Goal: Transaction & Acquisition: Book appointment/travel/reservation

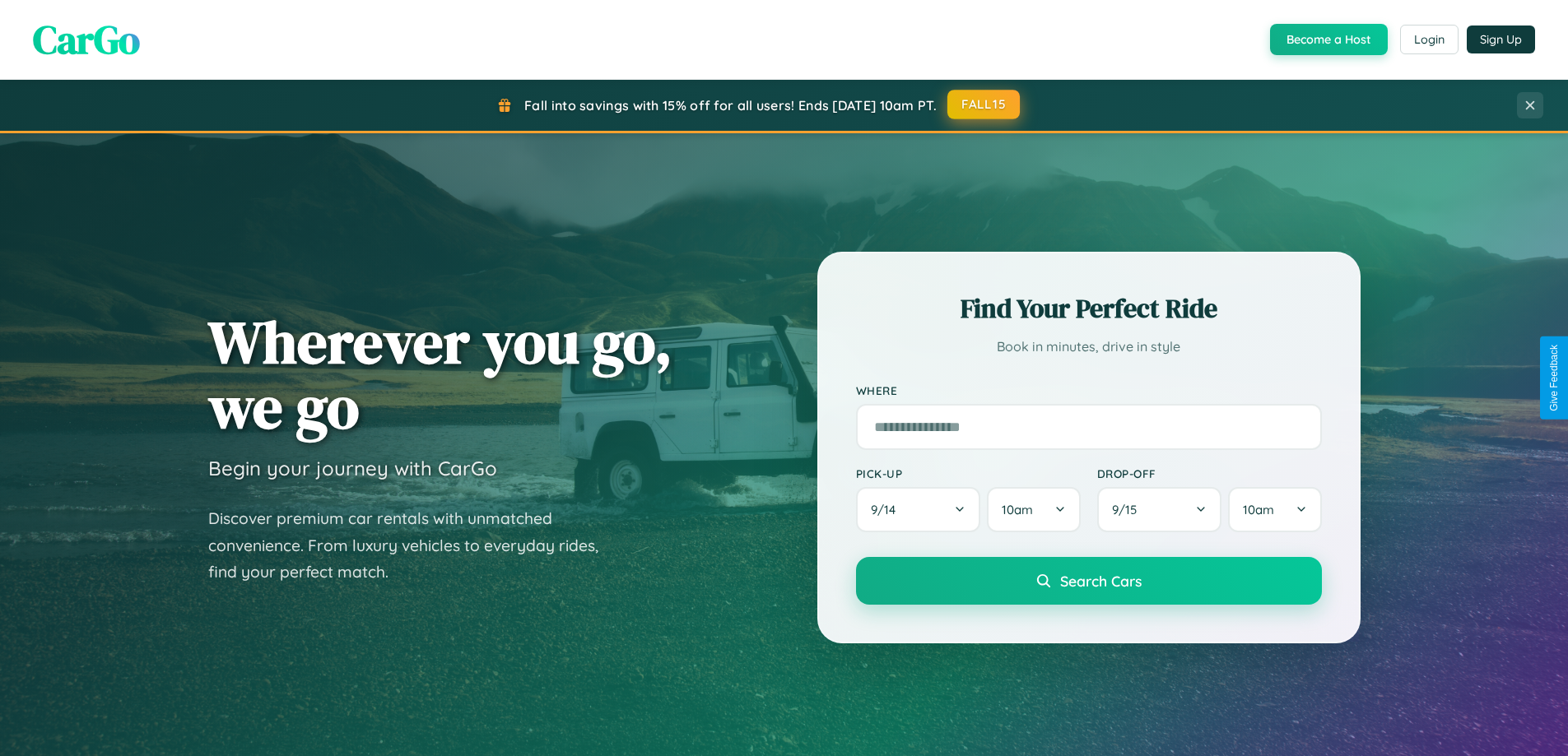
click at [984, 104] on button "FALL15" at bounding box center [983, 104] width 73 height 30
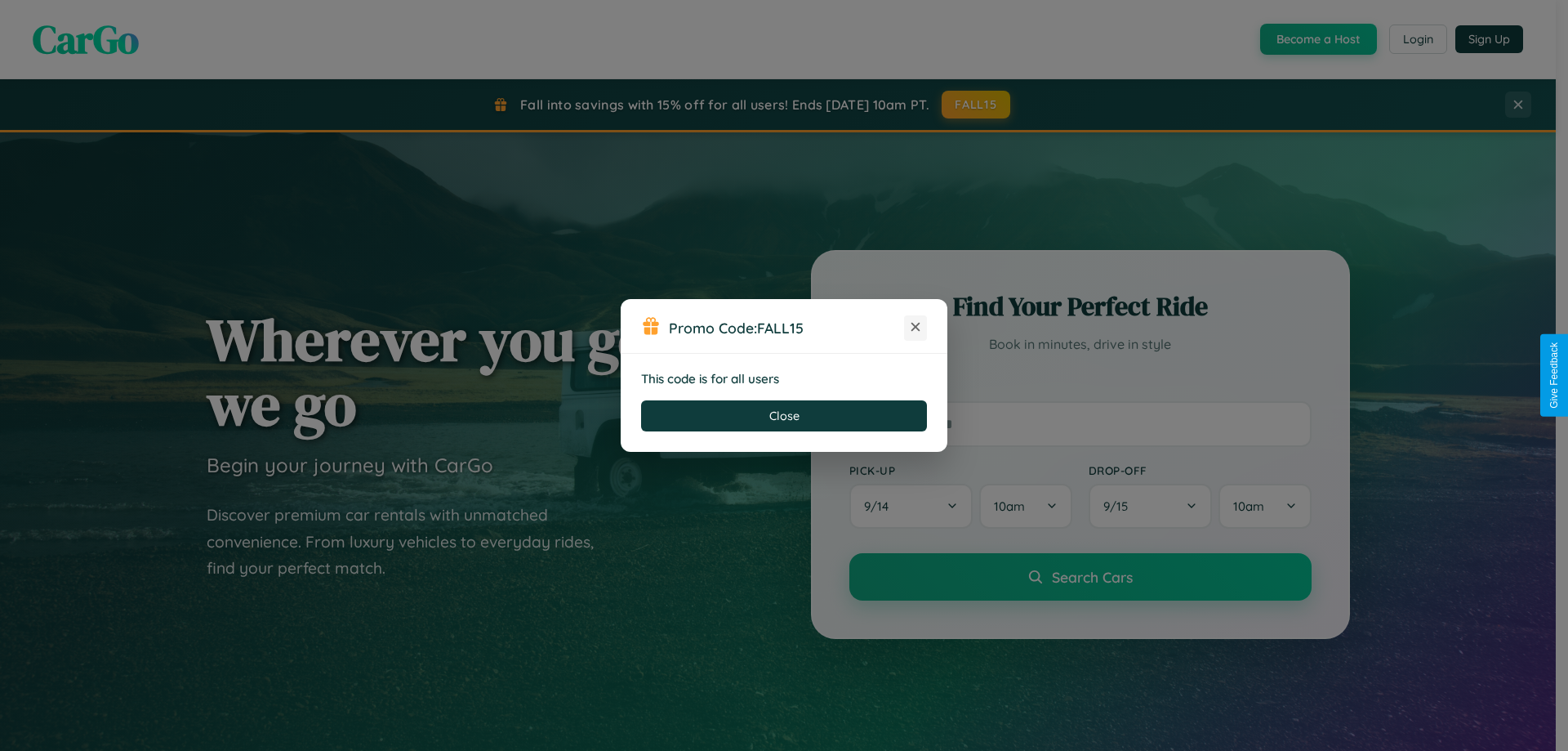
click at [916, 328] on icon at bounding box center [916, 327] width 16 height 16
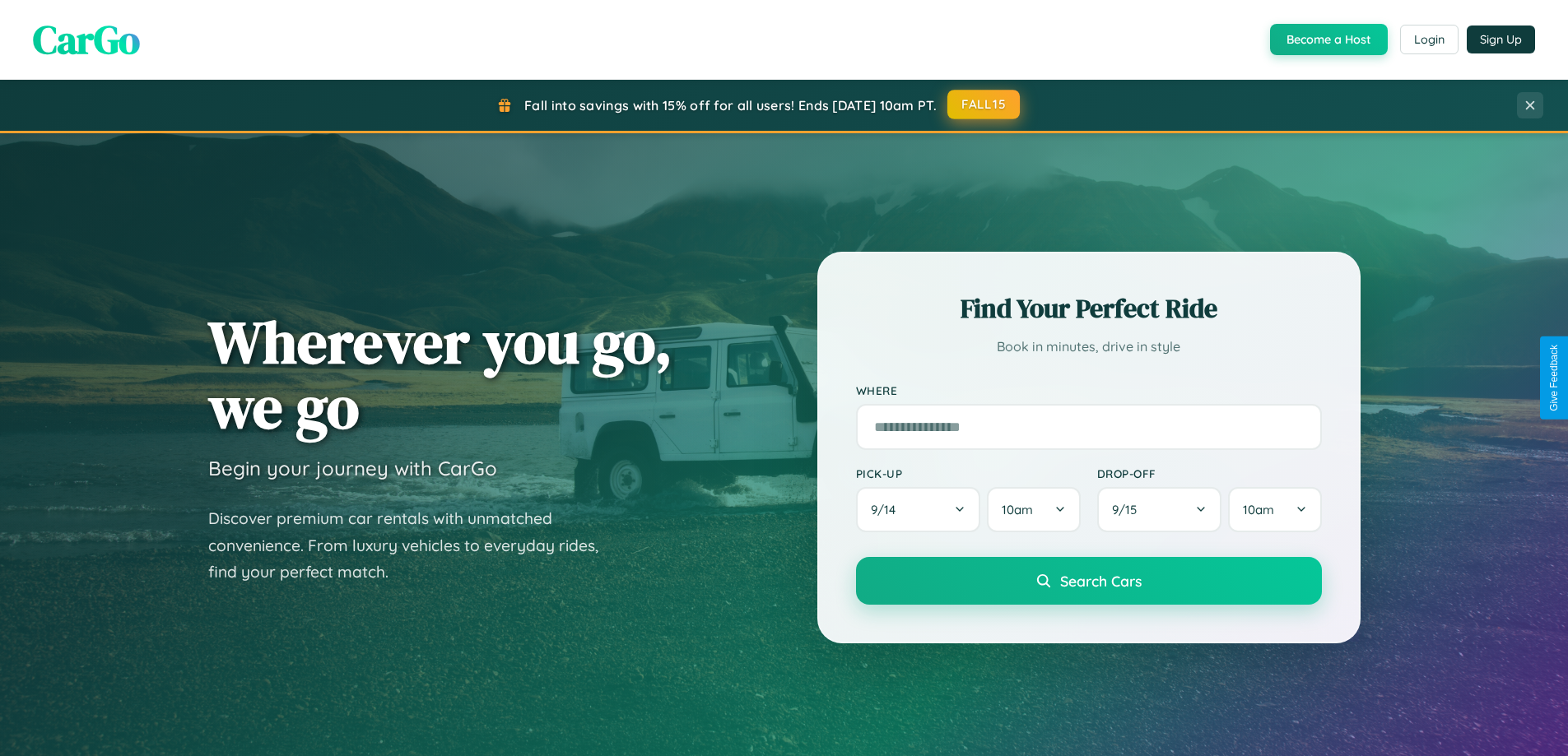
click at [984, 104] on button "FALL15" at bounding box center [983, 104] width 73 height 30
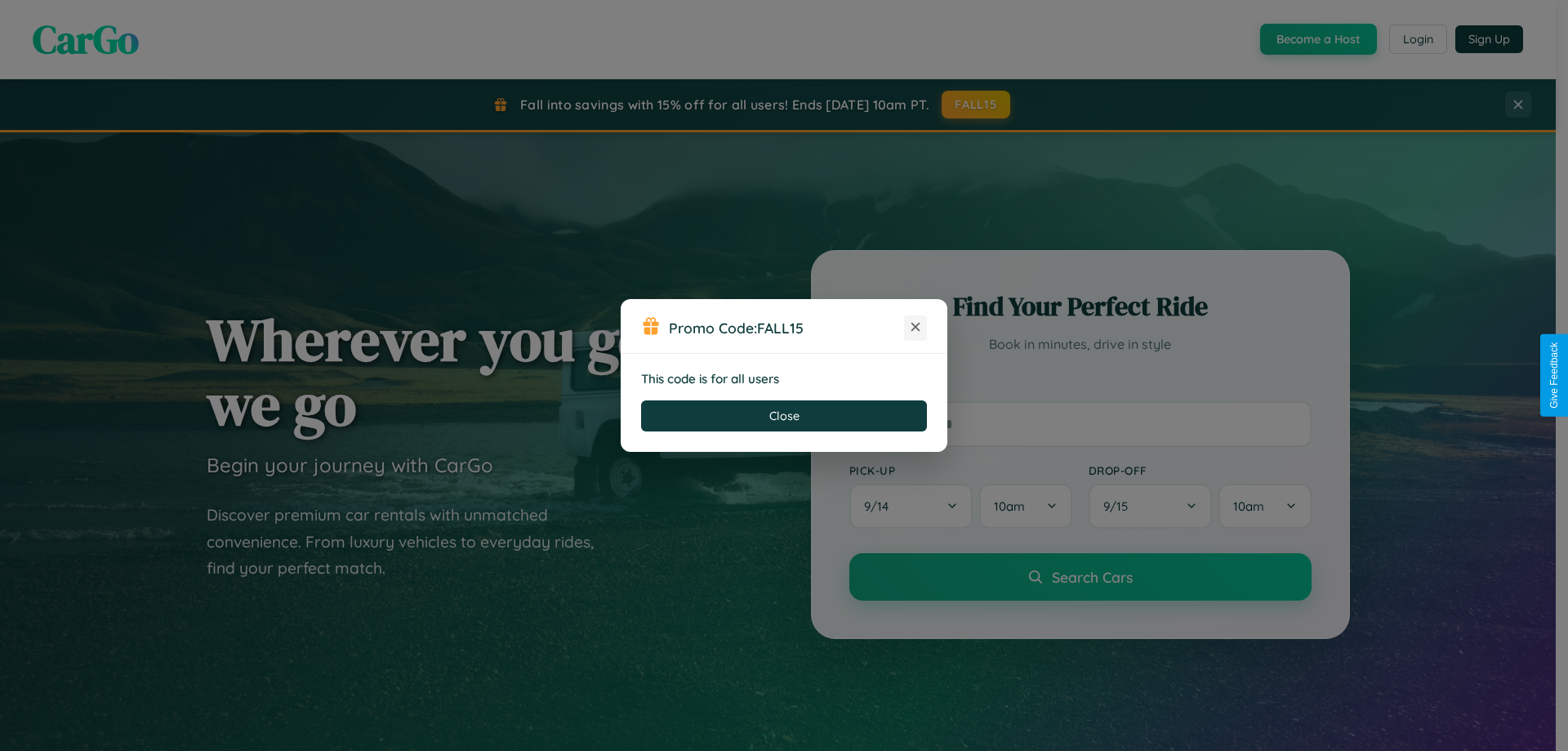
click at [916, 328] on icon at bounding box center [916, 327] width 16 height 16
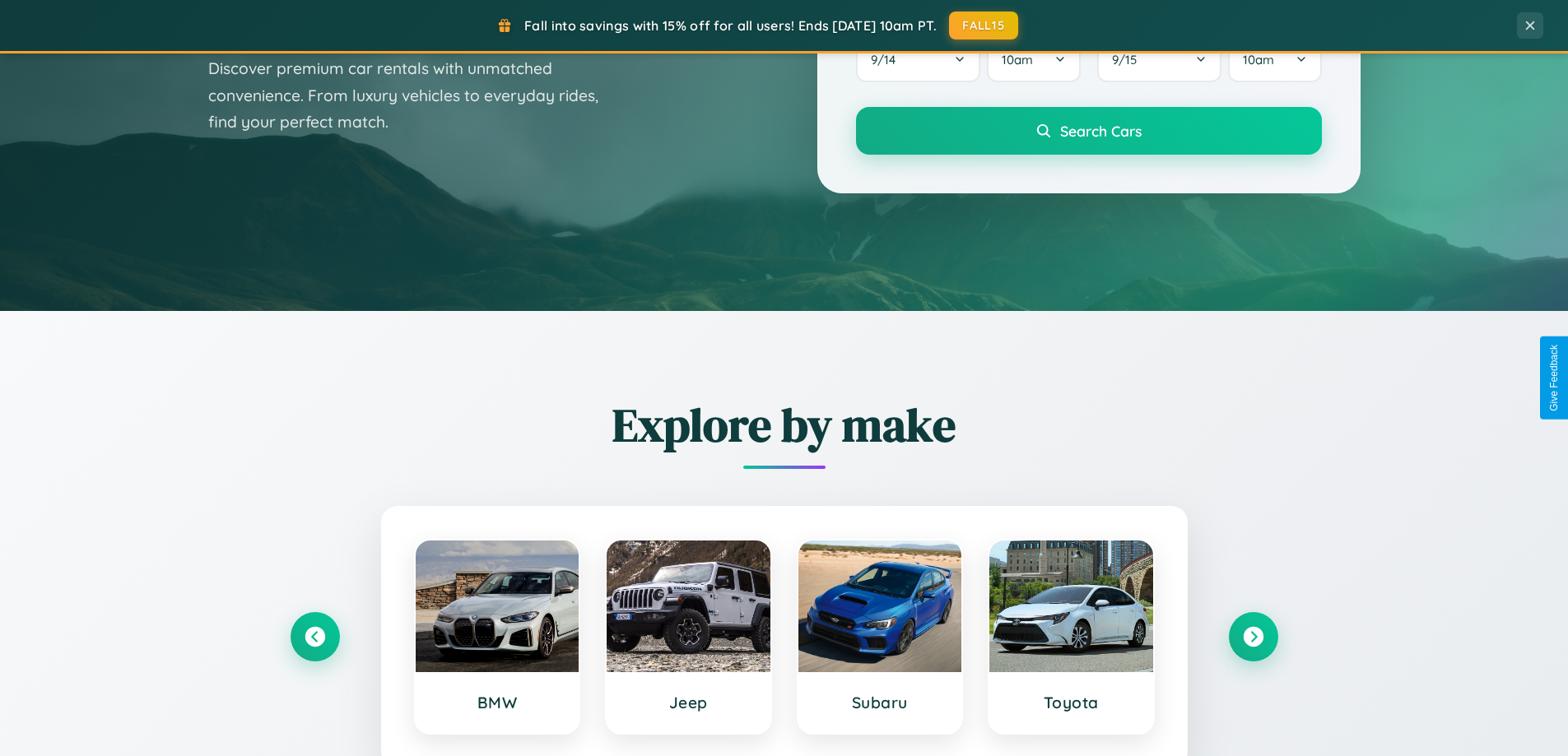
scroll to position [3166, 0]
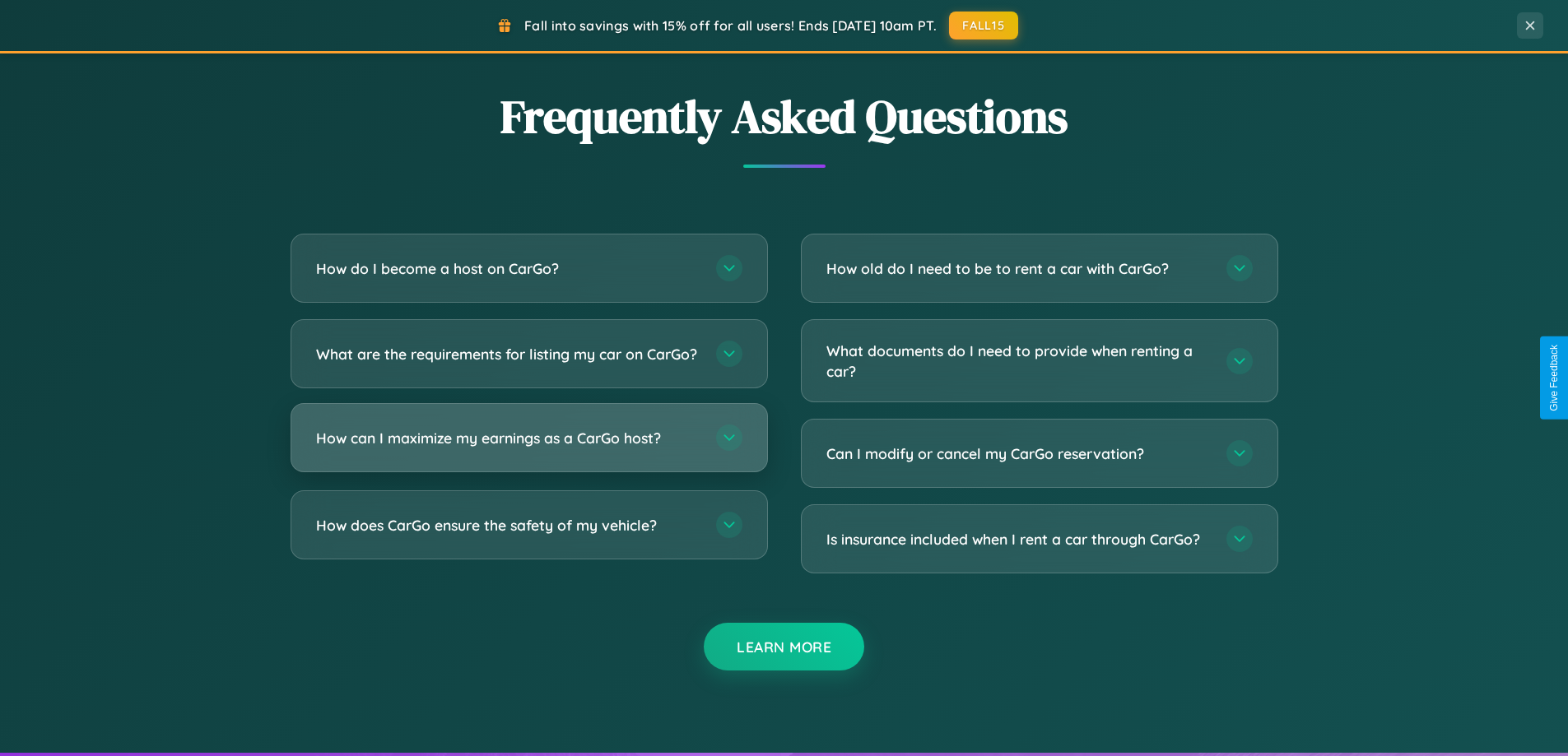
click at [529, 449] on h3 "How can I maximize my earnings as a CarGo host?" at bounding box center [507, 438] width 384 height 21
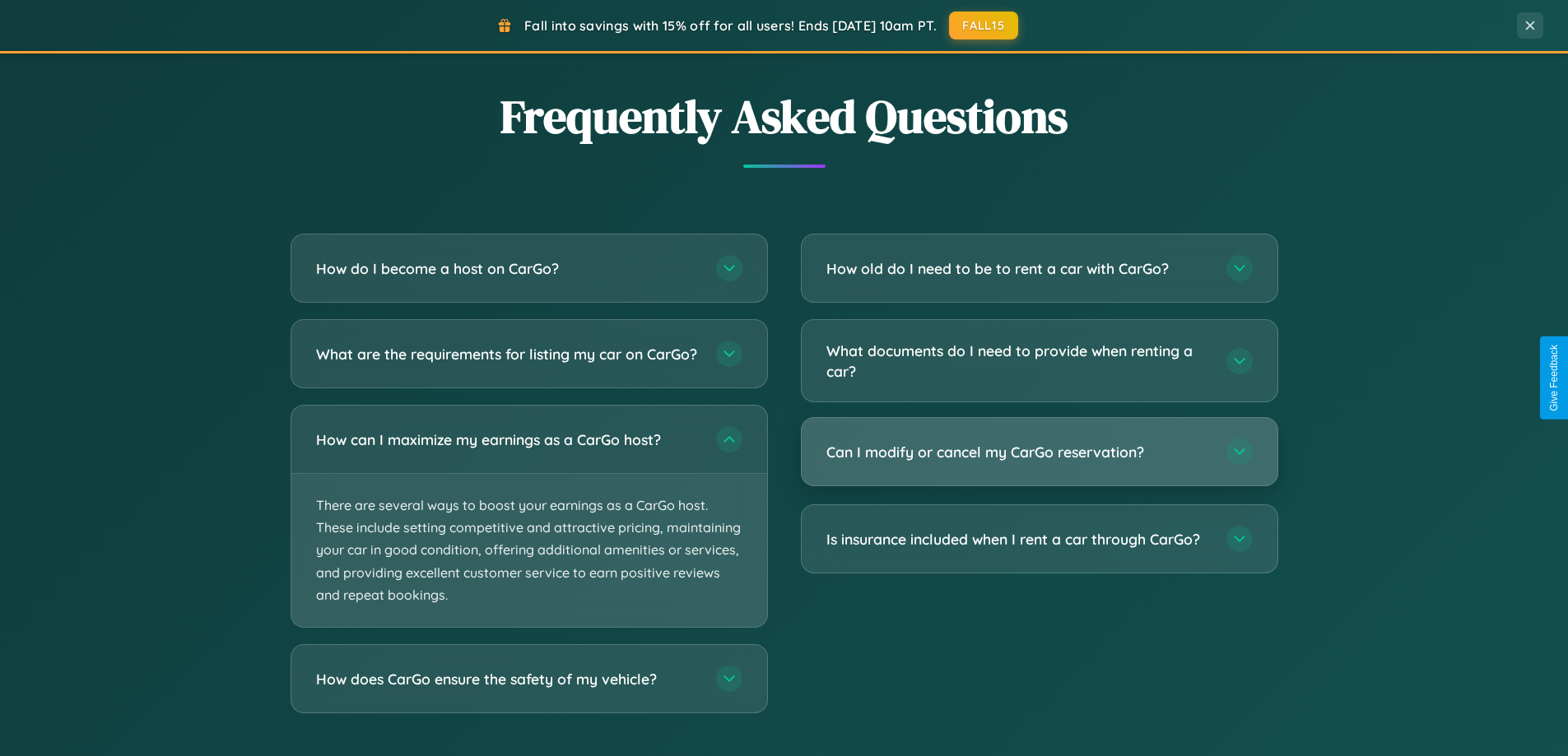
click at [1038, 453] on h3 "Can I modify or cancel my CarGo reservation?" at bounding box center [1018, 452] width 384 height 21
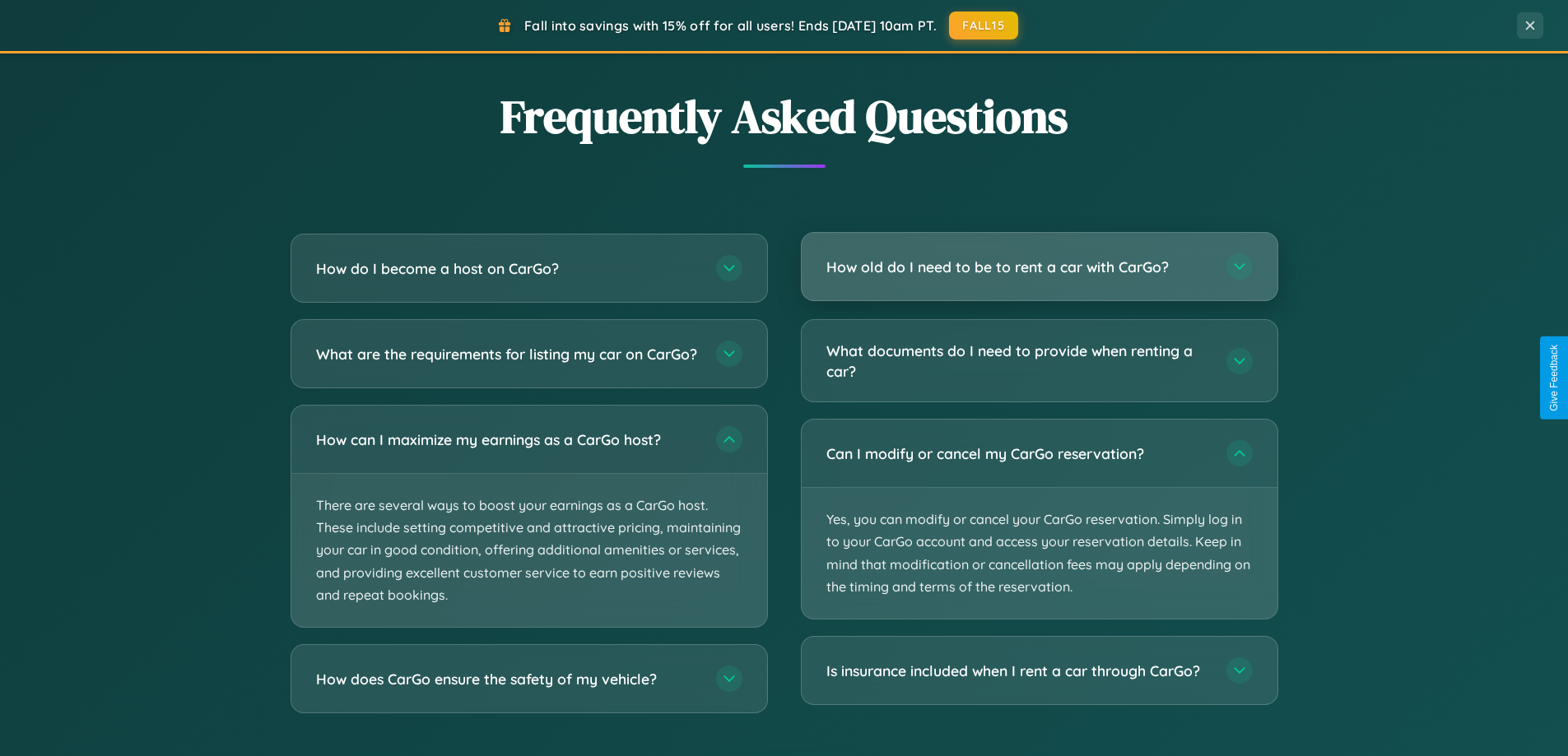
click at [1038, 267] on h3 "How old do I need to be to rent a car with CarGo?" at bounding box center [1018, 267] width 384 height 21
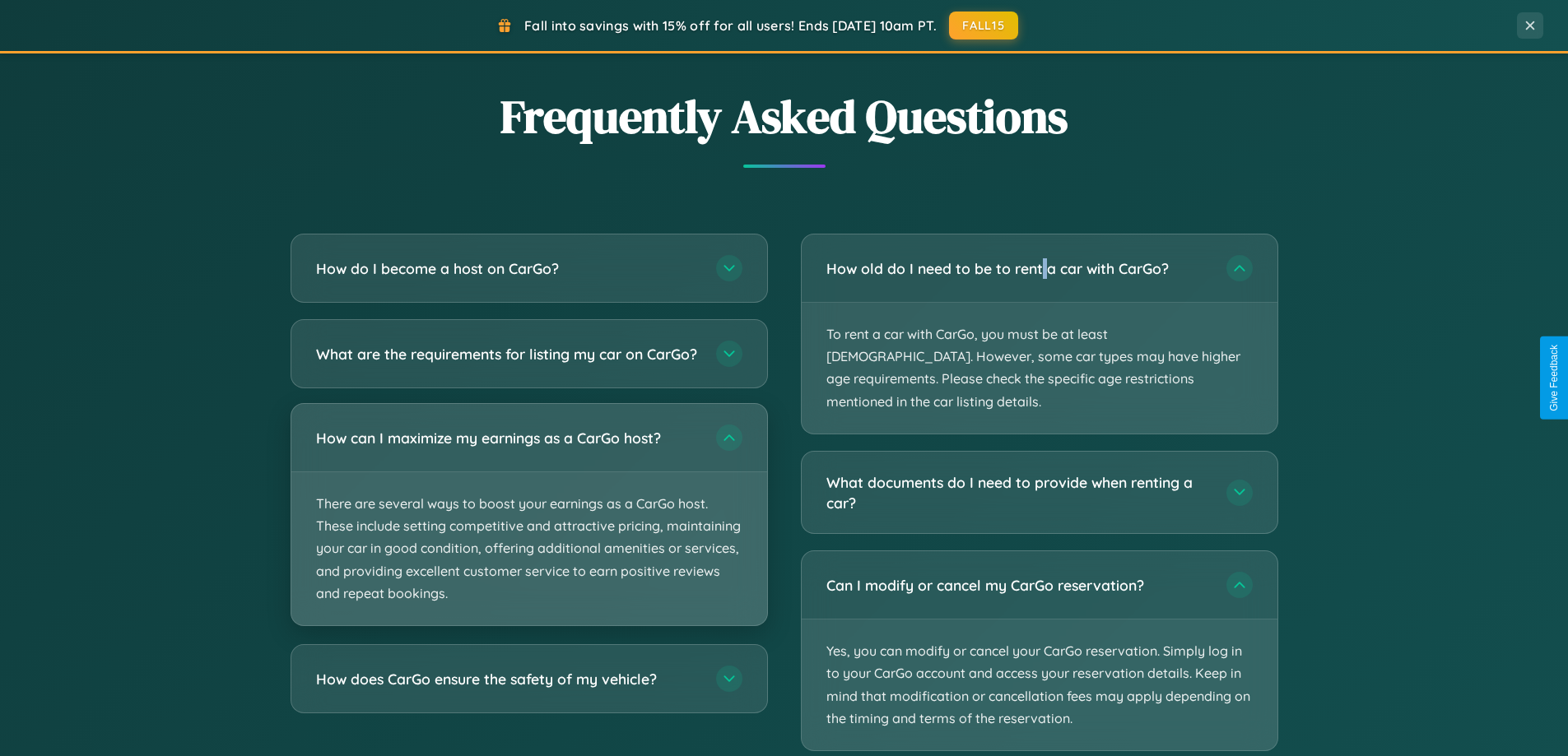
click at [529, 529] on p "There are several ways to boost your earnings as a CarGo host. These include se…" at bounding box center [529, 548] width 476 height 153
click at [529, 529] on p "There are several ways to boost your earnings as a CarGo host. These include se…" at bounding box center [529, 548] width 476 height 153
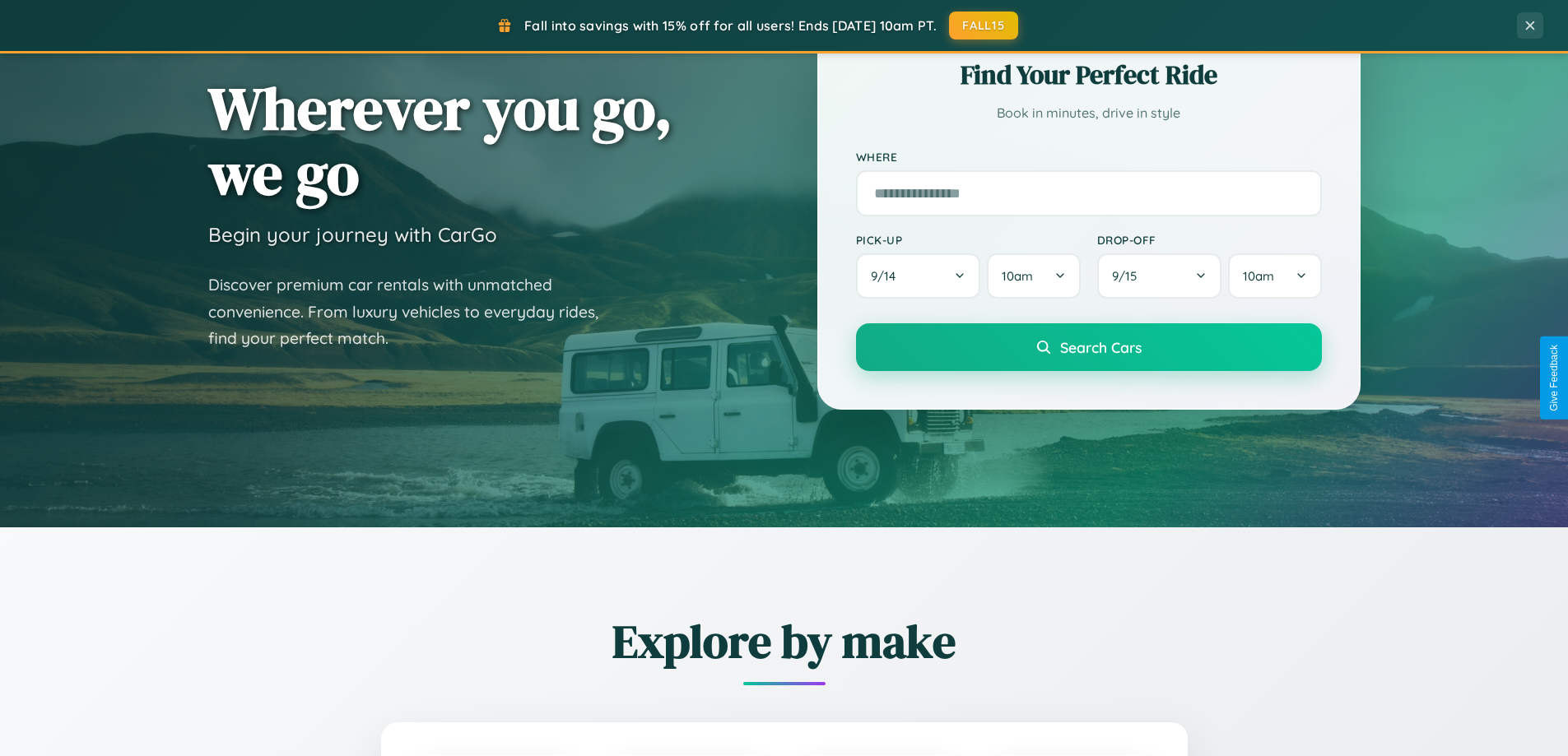
scroll to position [0, 0]
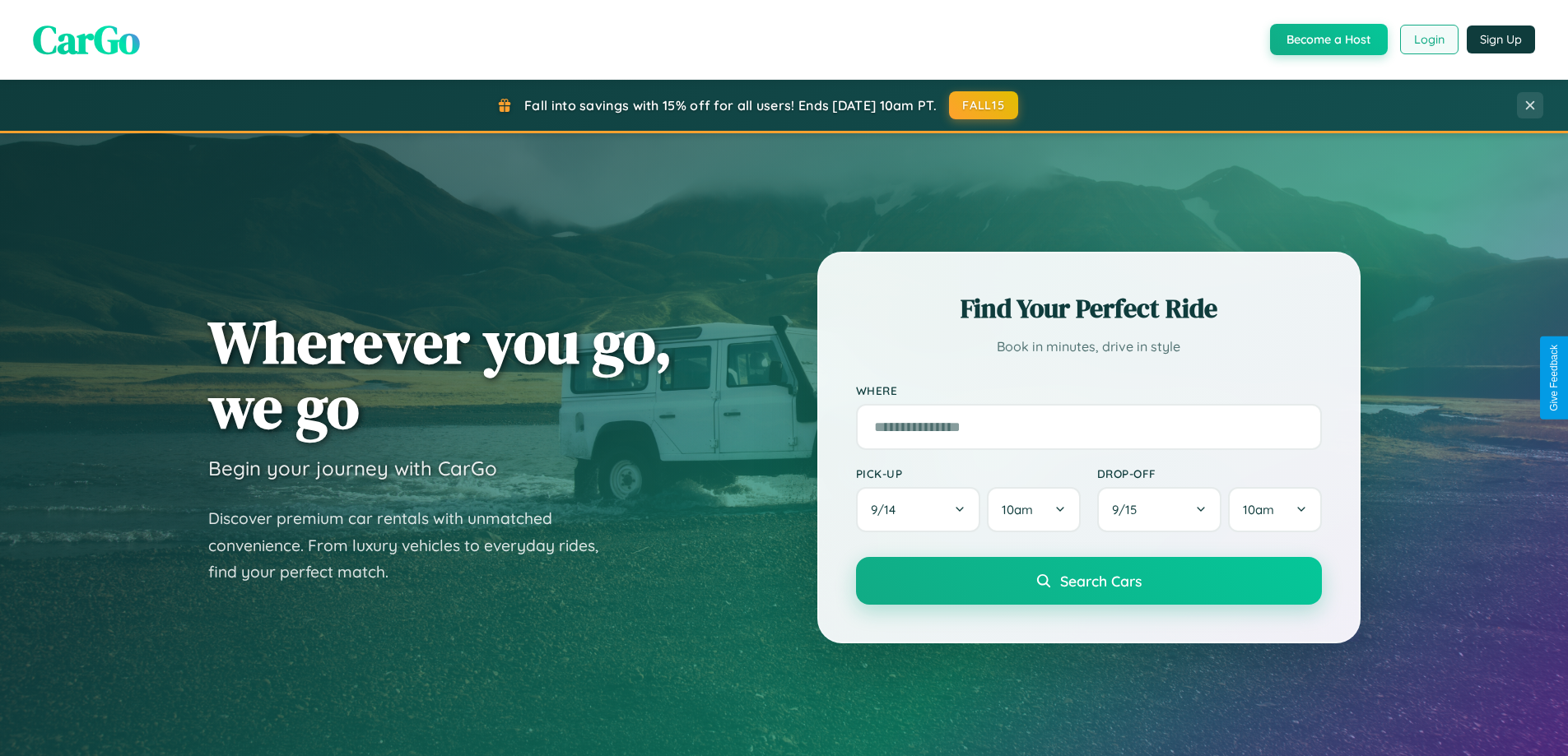
click at [1428, 40] on button "Login" at bounding box center [1429, 39] width 58 height 30
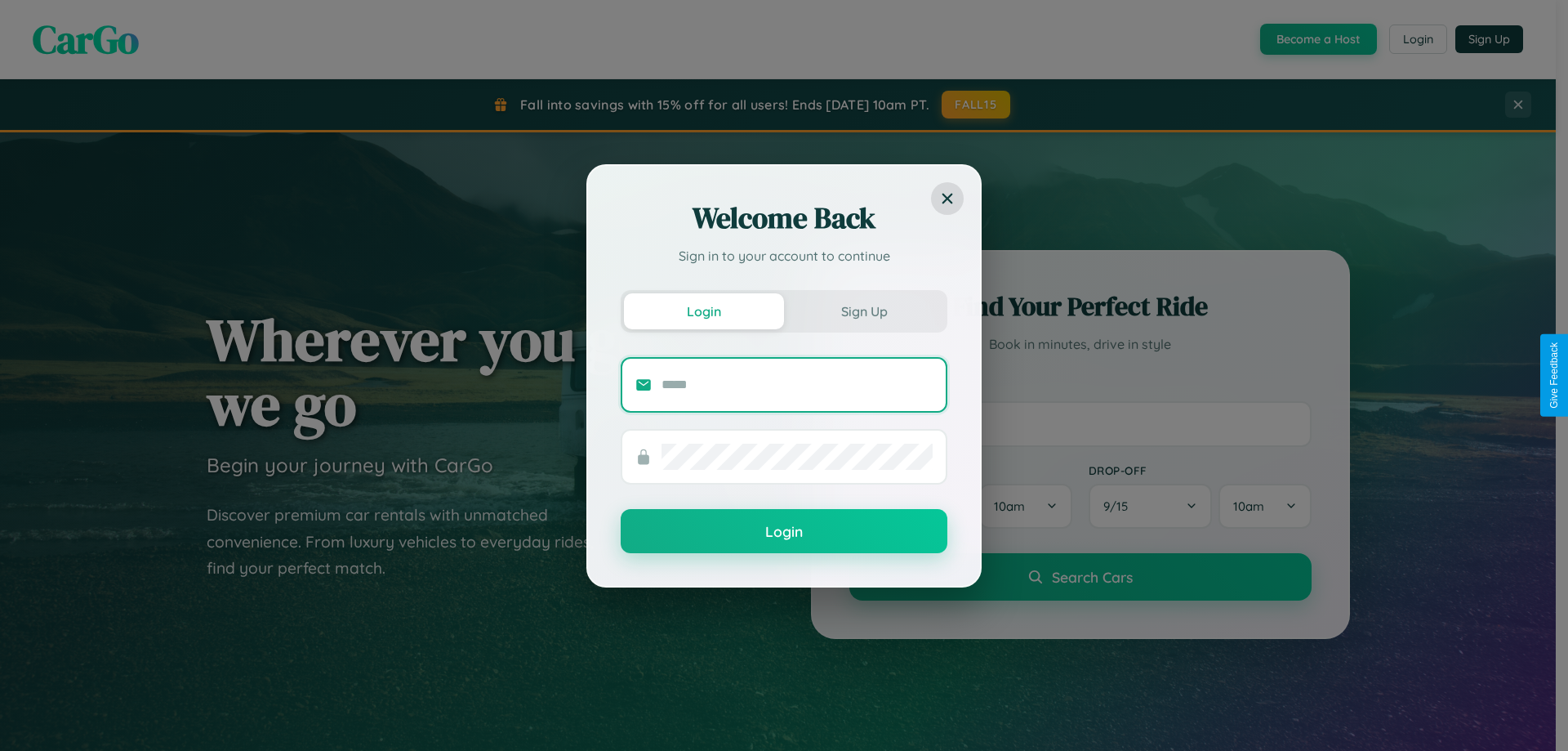
click at [797, 384] on input "text" at bounding box center [797, 384] width 271 height 26
type input "**********"
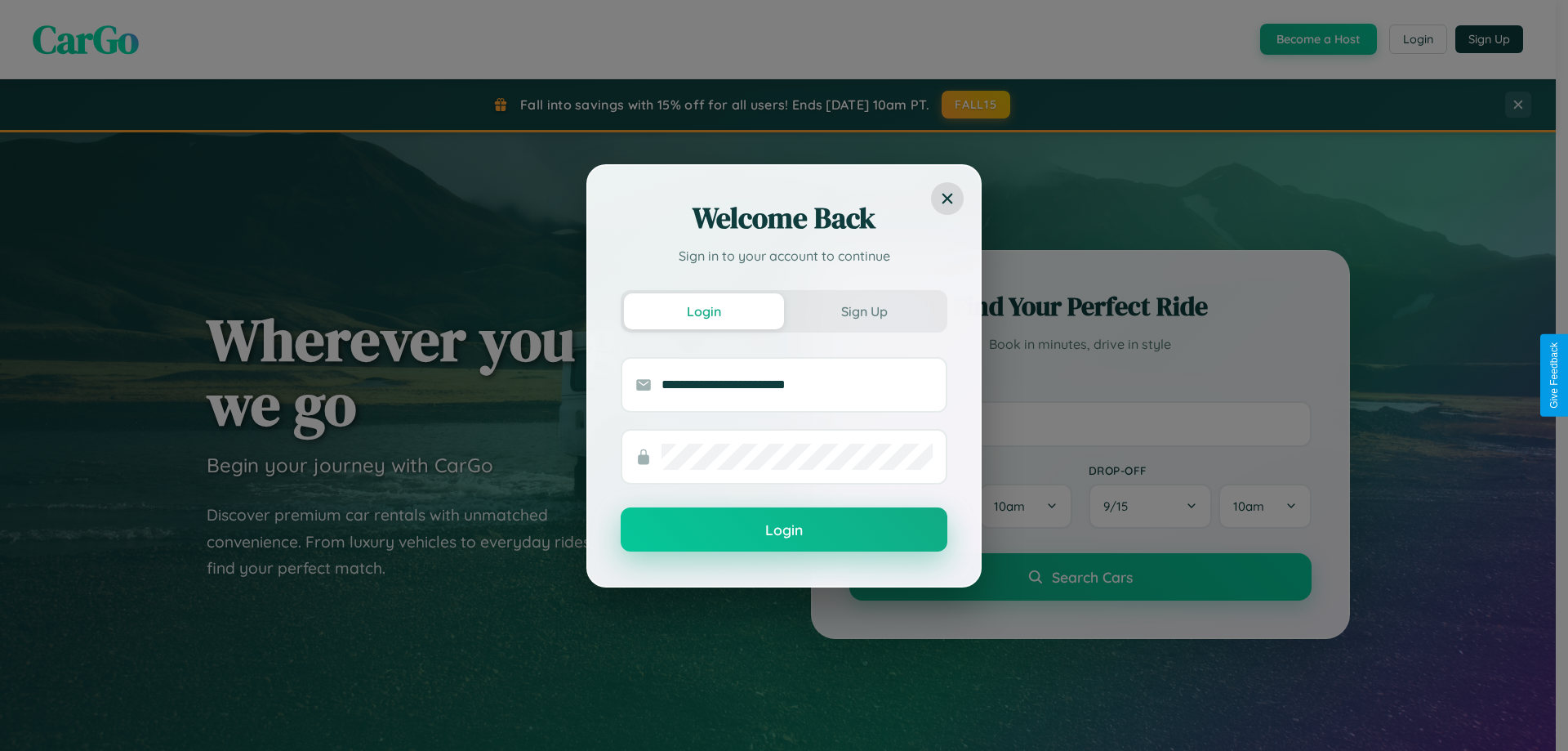
click at [784, 530] on button "Login" at bounding box center [784, 529] width 327 height 44
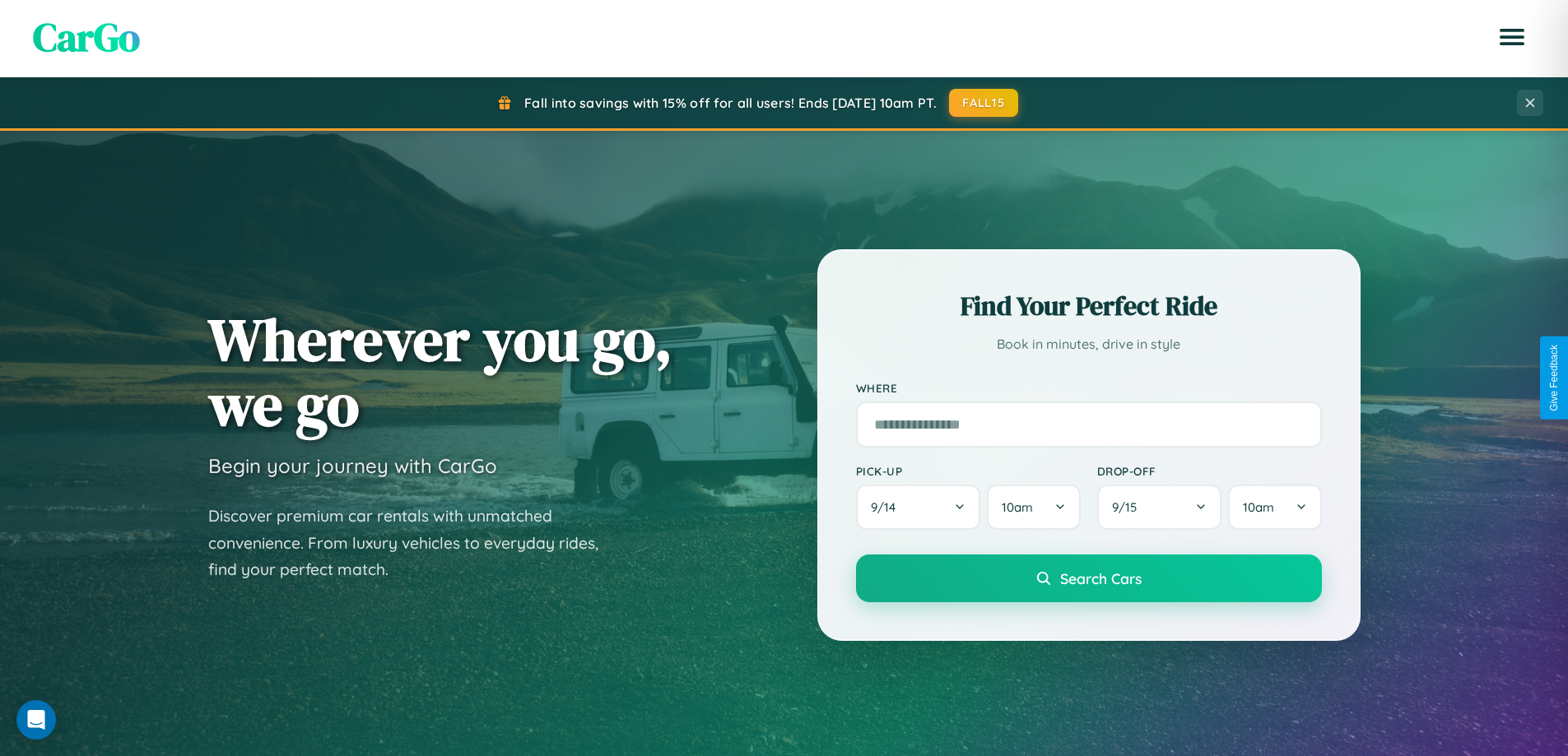
scroll to position [355, 0]
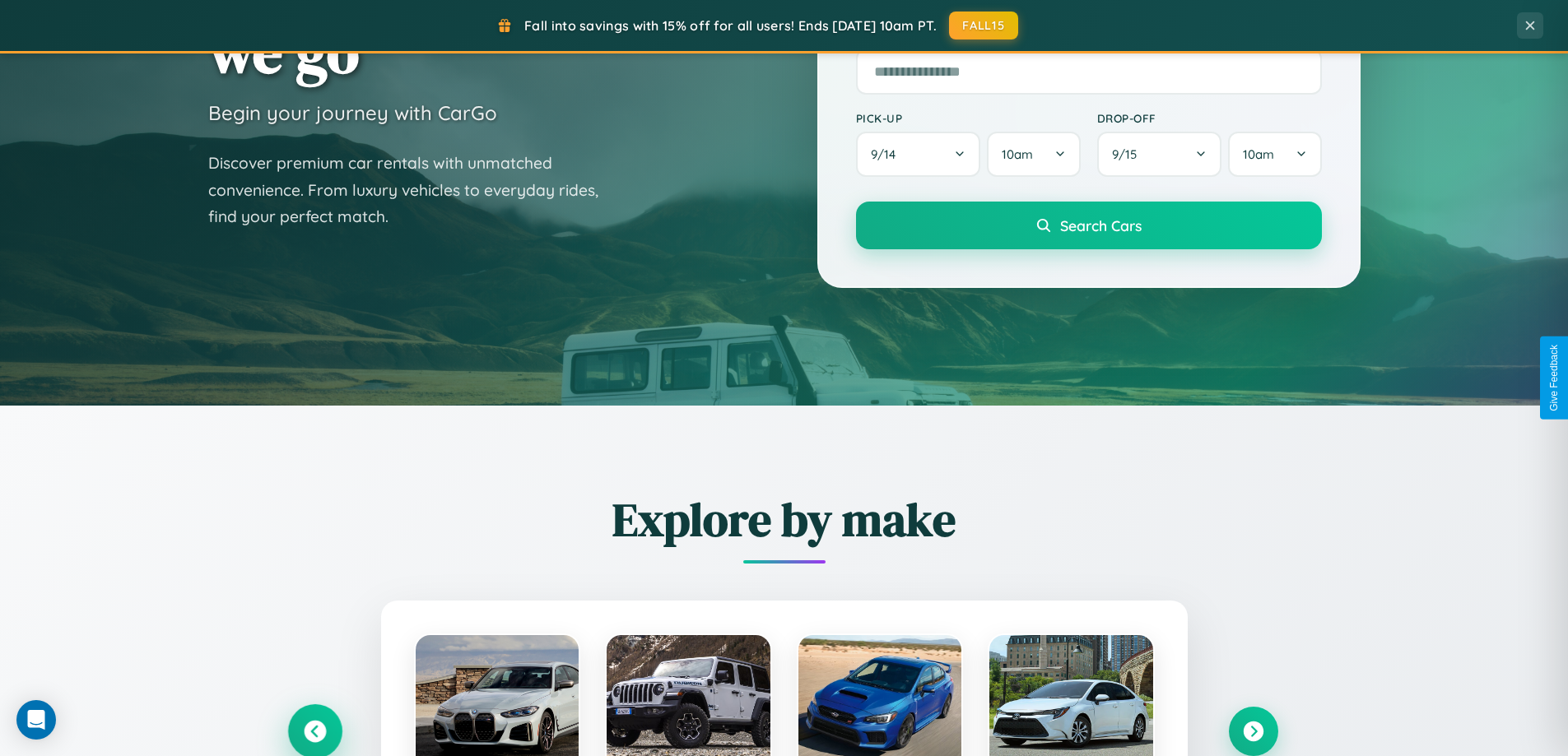
click at [315, 732] on icon at bounding box center [315, 732] width 22 height 22
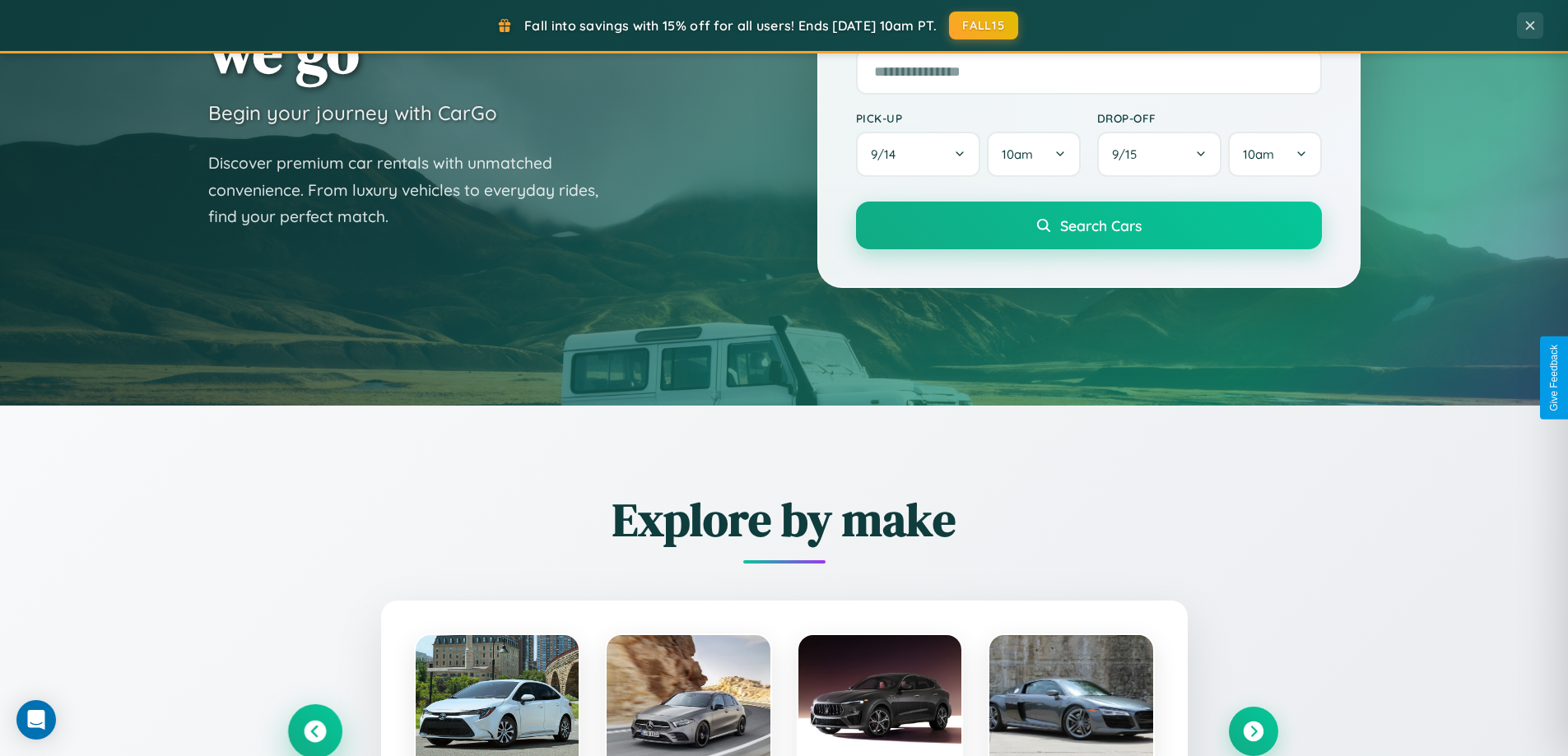
click at [315, 730] on icon at bounding box center [315, 732] width 27 height 27
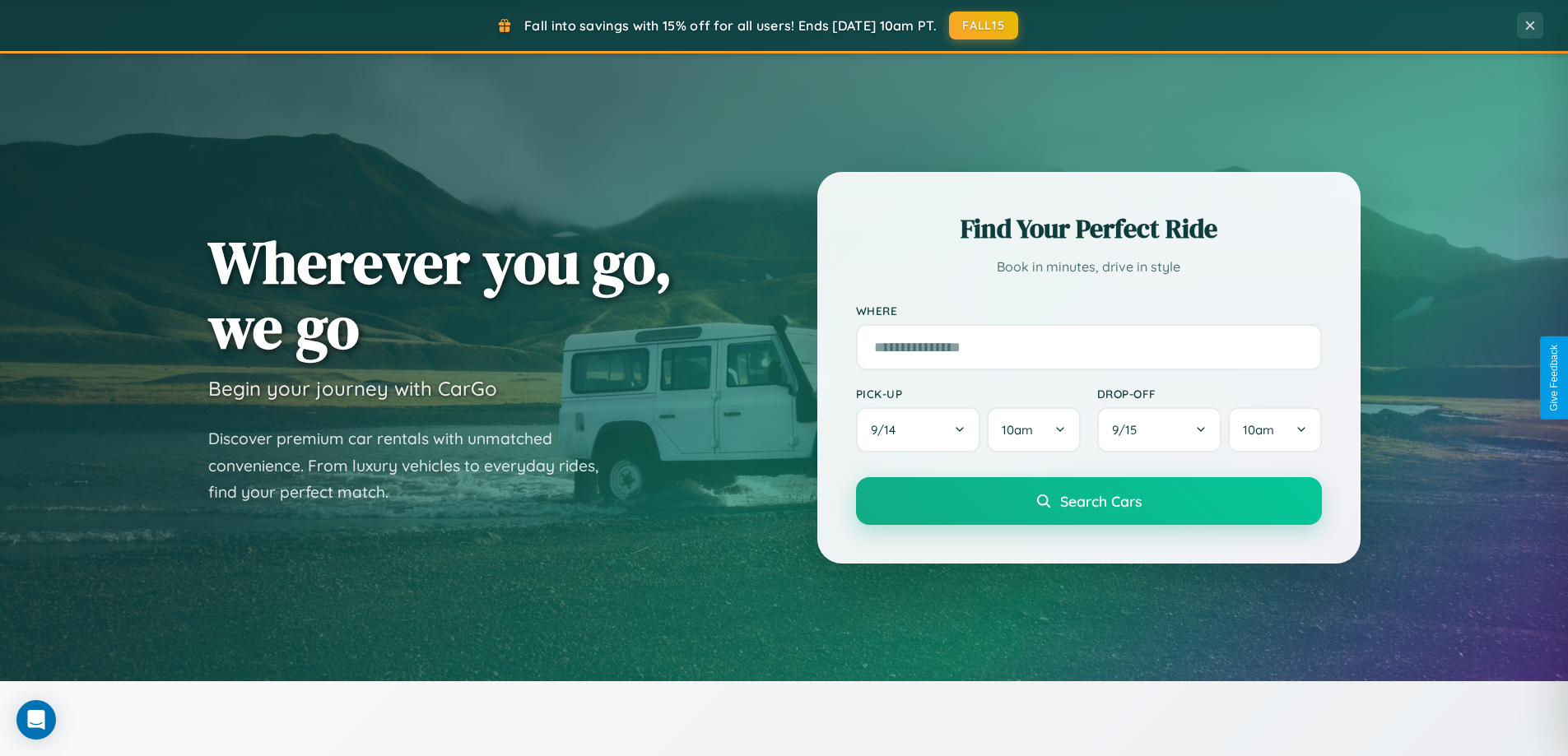
scroll to position [429, 0]
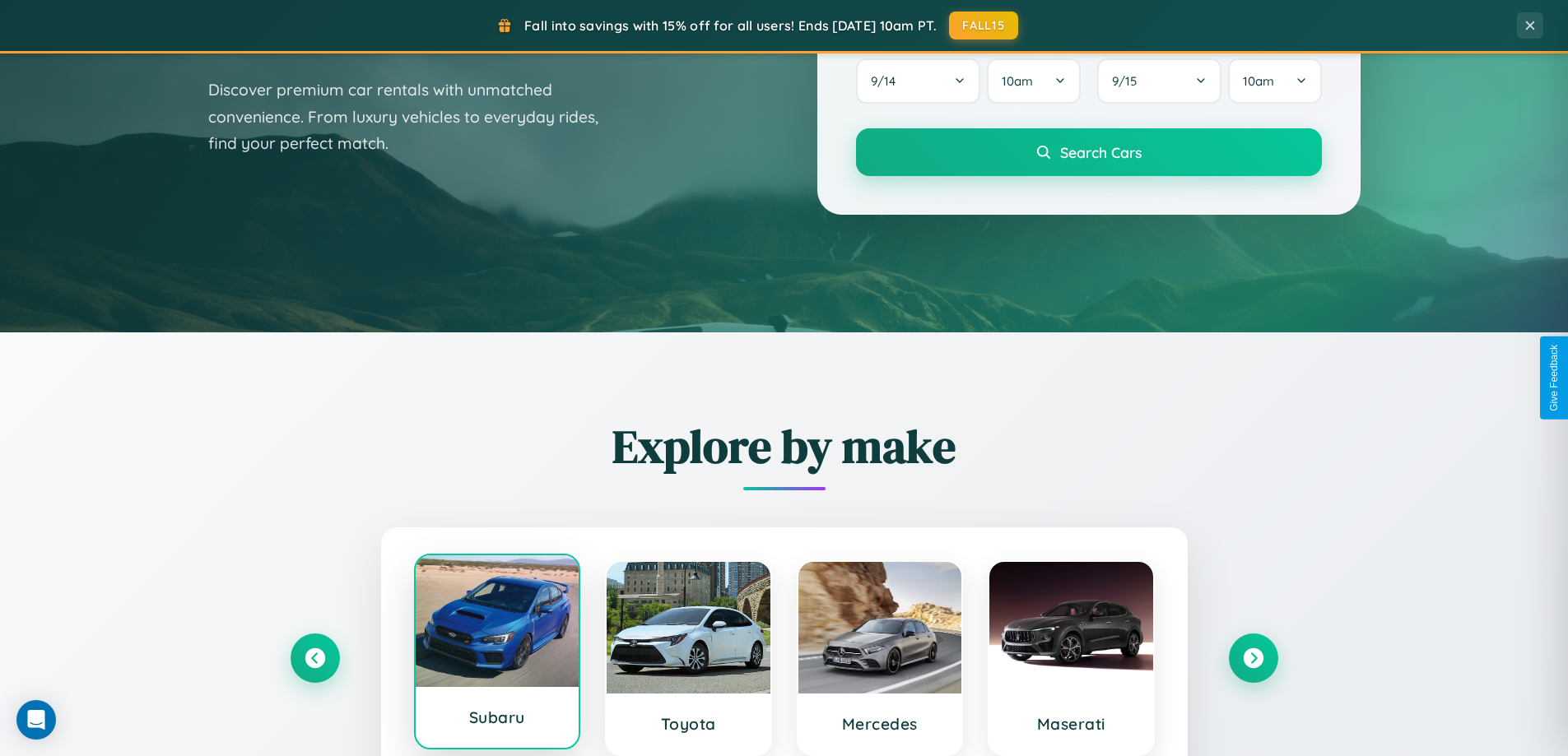
click at [496, 652] on div at bounding box center [497, 621] width 164 height 131
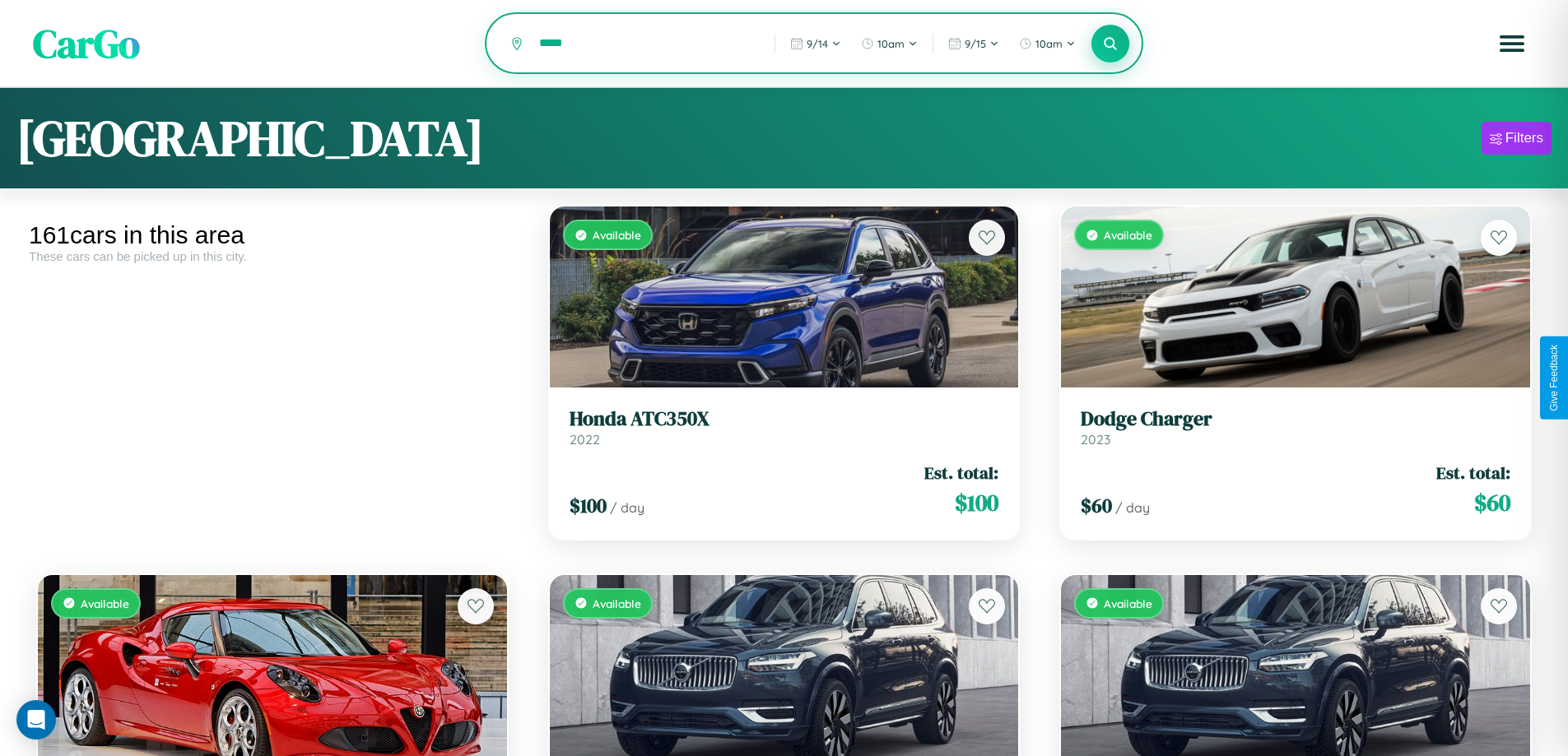
type input "*****"
click at [1110, 44] on icon at bounding box center [1109, 42] width 15 height 15
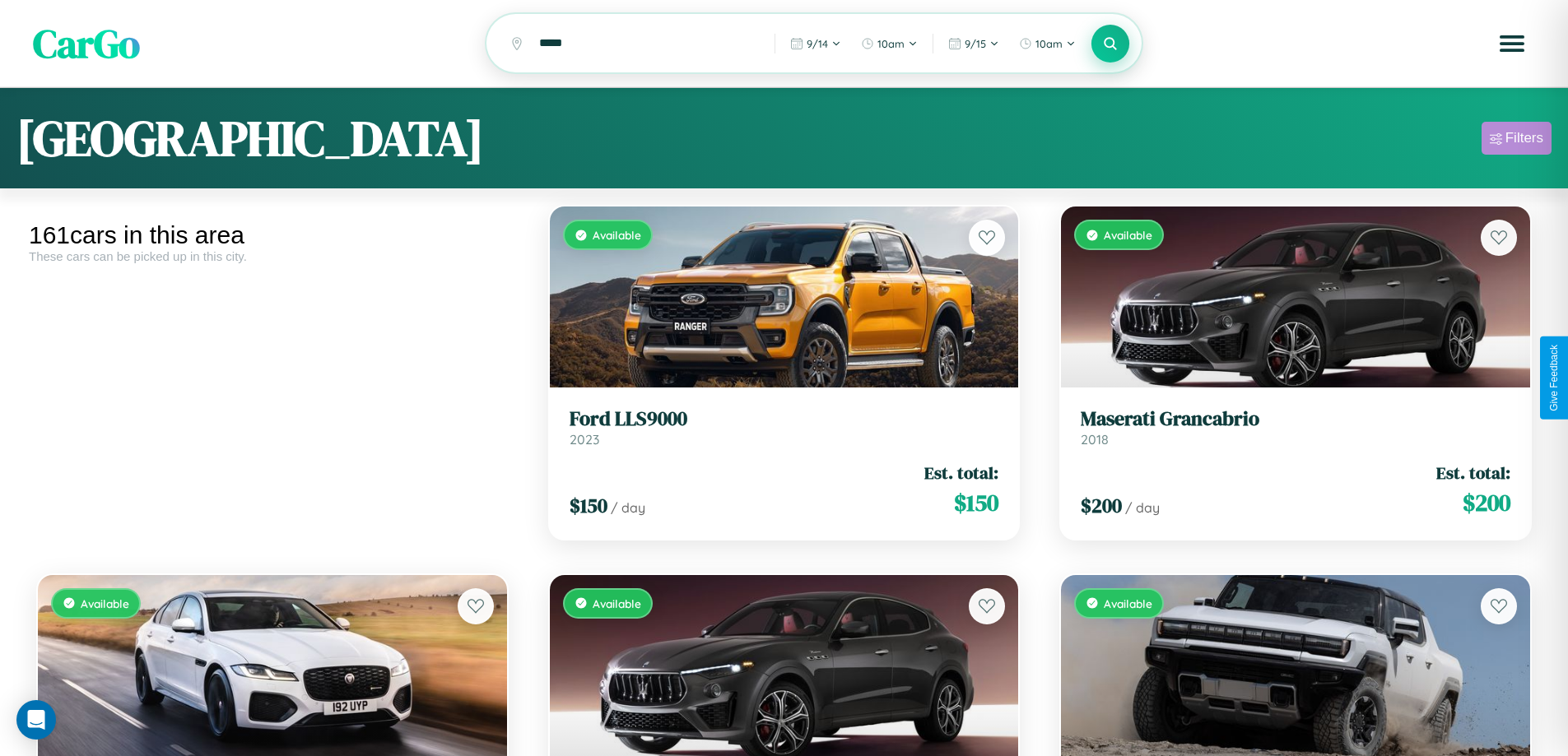
click at [1516, 141] on div "Filters" at bounding box center [1524, 138] width 38 height 16
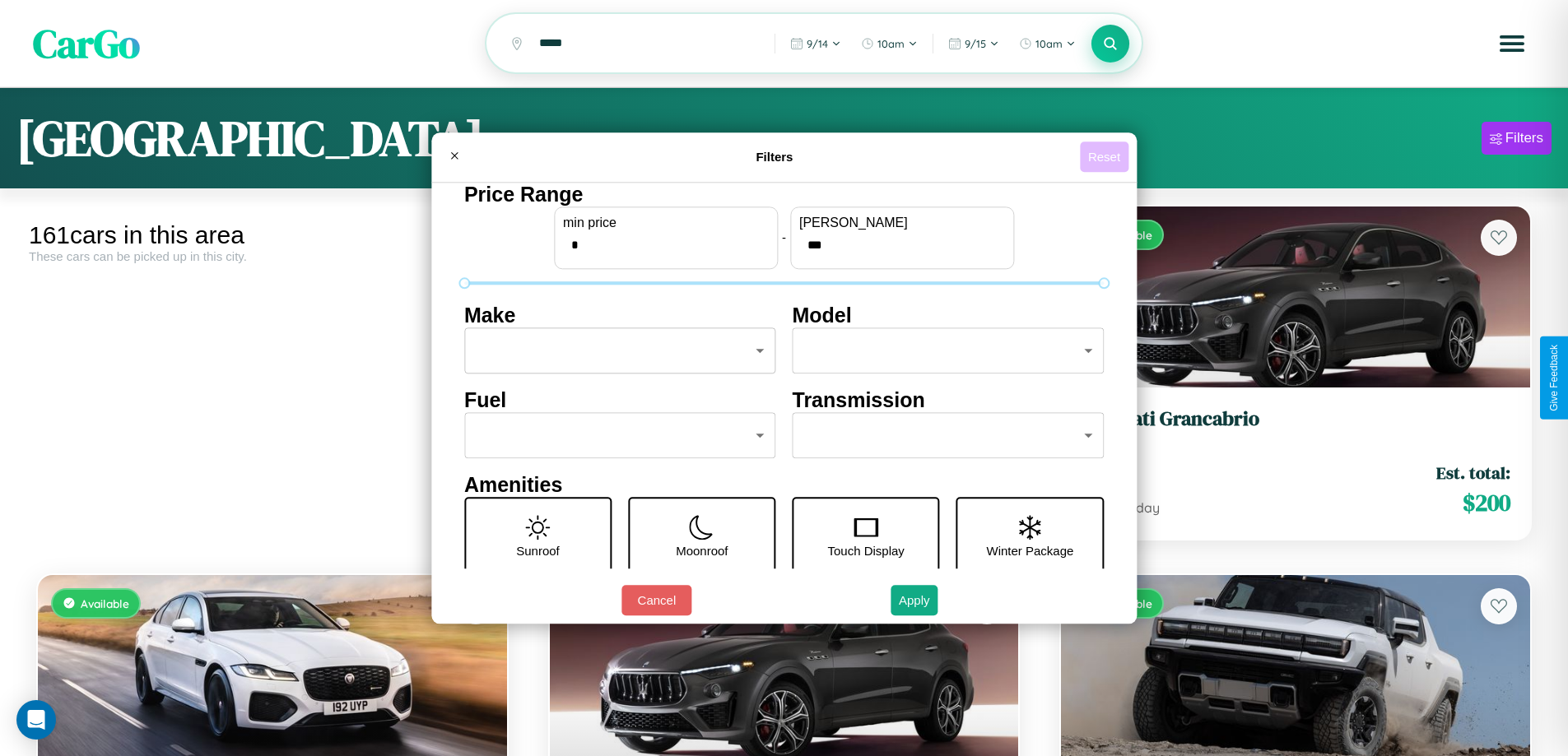
click at [1106, 156] on button "Reset" at bounding box center [1104, 156] width 49 height 31
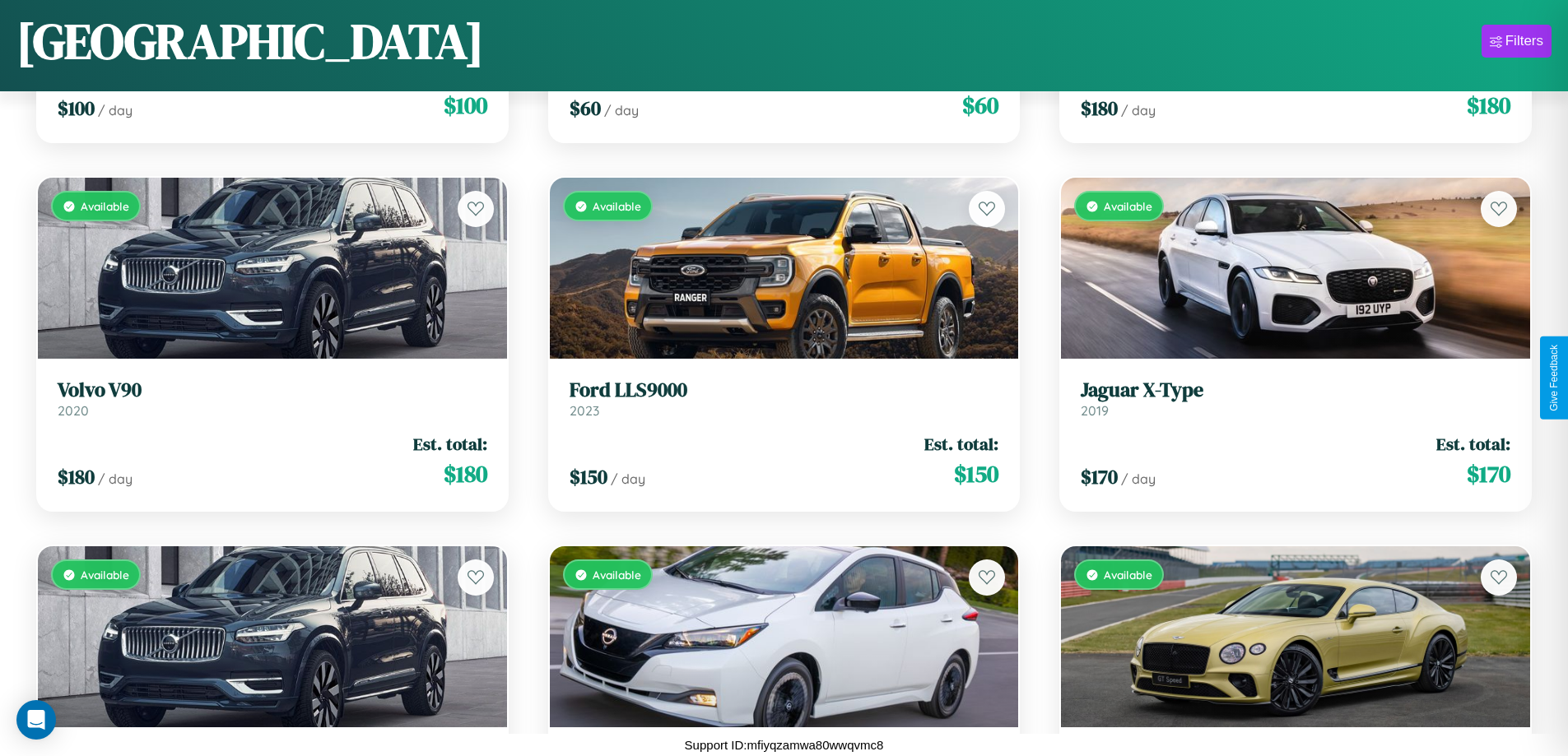
scroll to position [5758, 0]
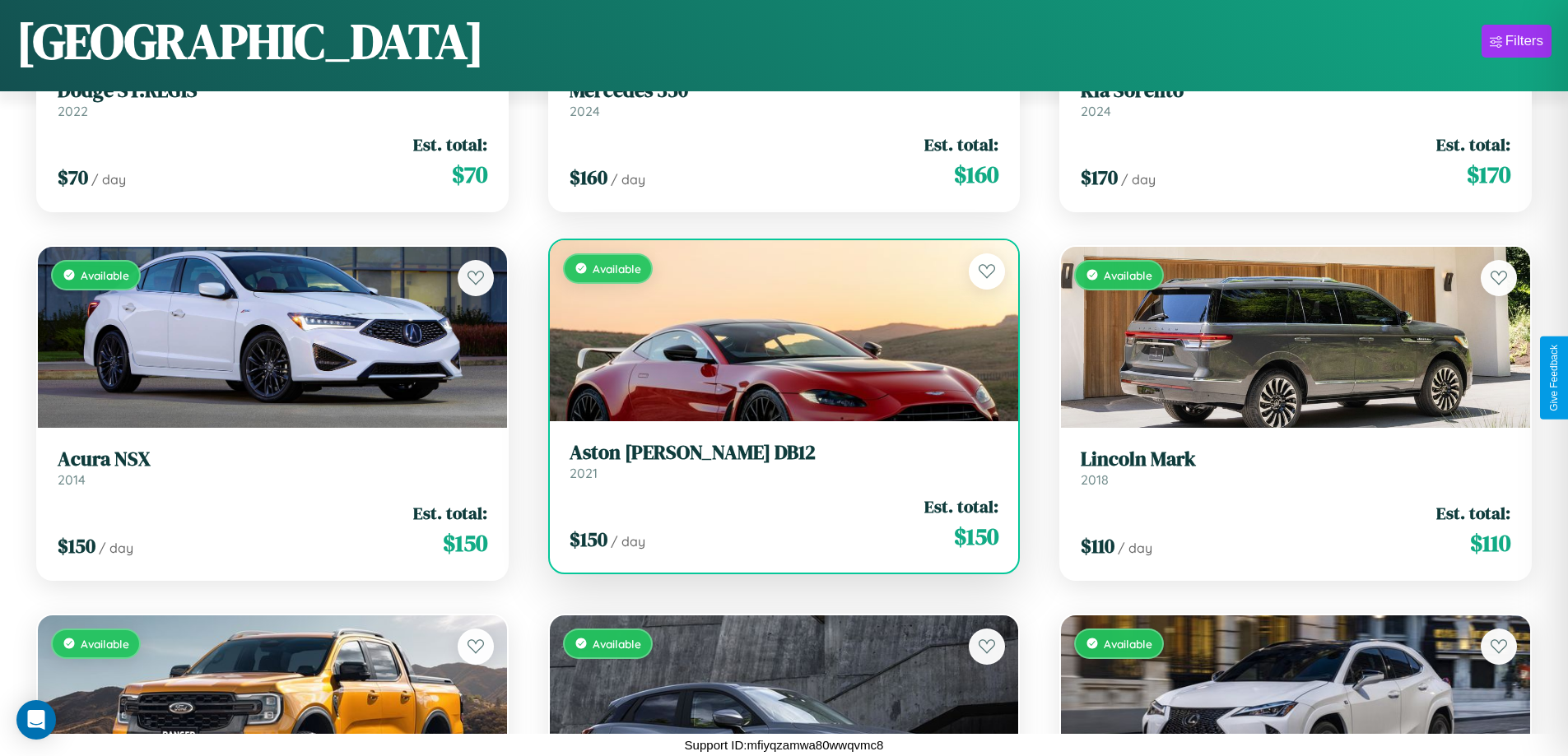
click at [777, 461] on h3 "Aston [PERSON_NAME] DB12" at bounding box center [784, 453] width 430 height 24
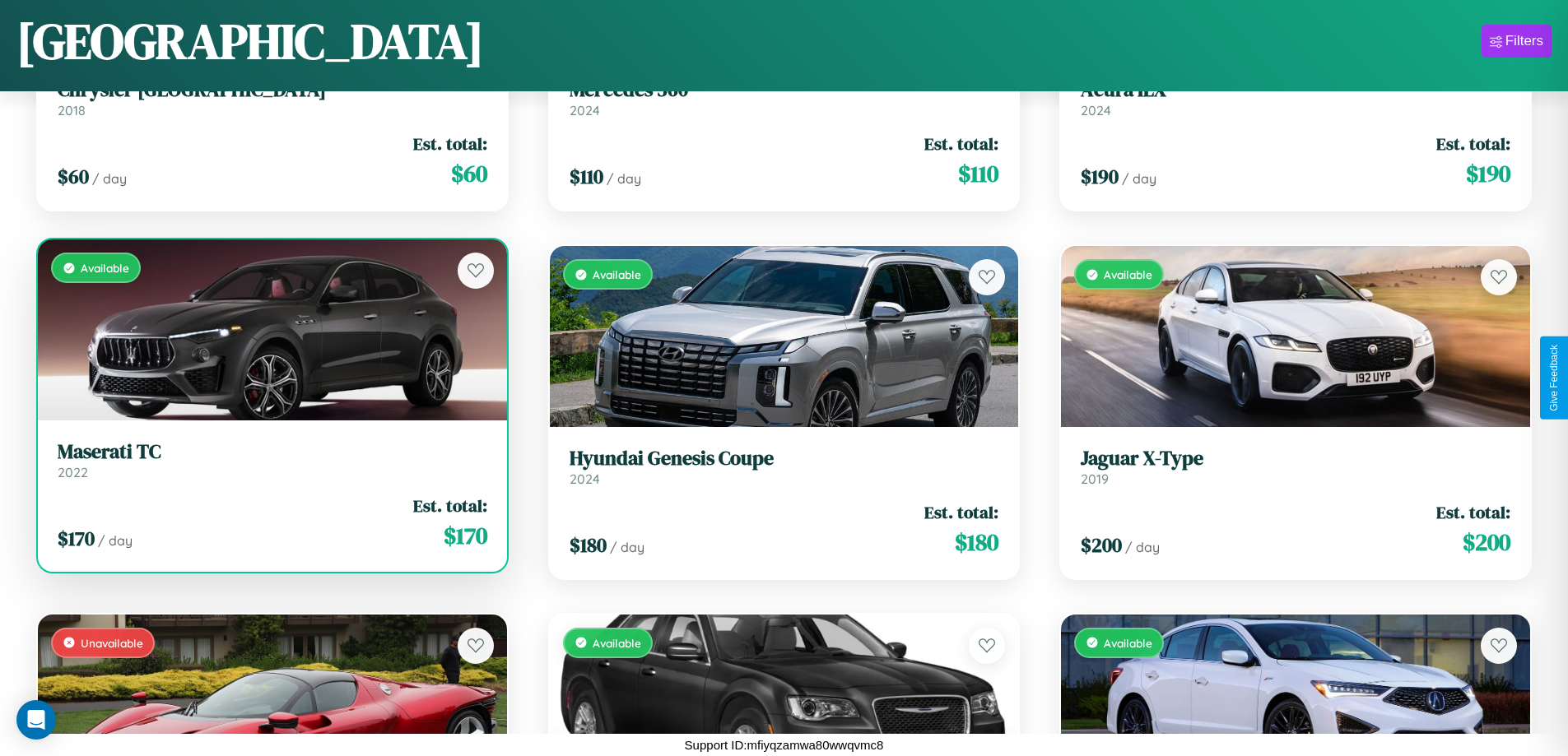
click at [270, 467] on link "Maserati TC 2022" at bounding box center [272, 460] width 430 height 40
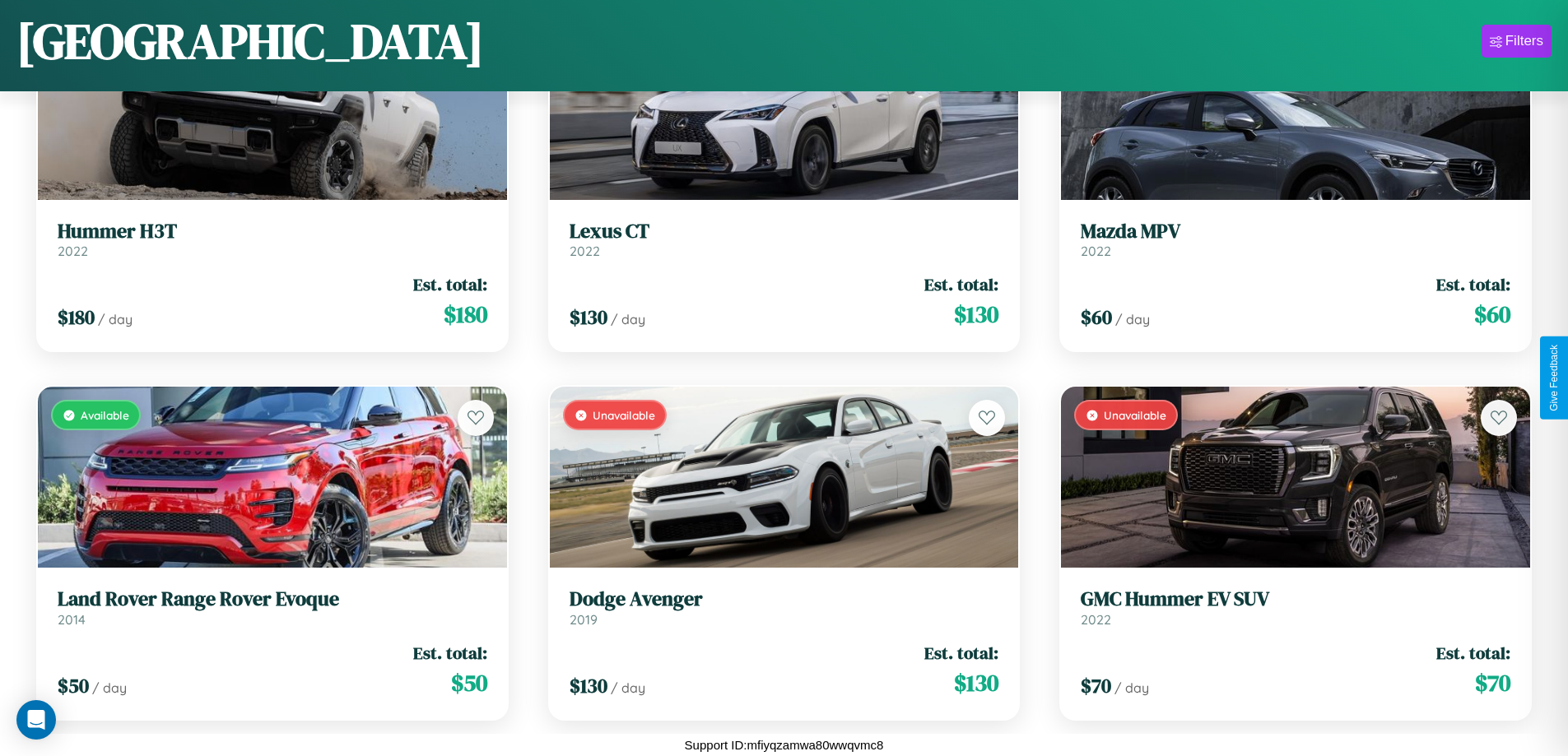
scroll to position [15338, 0]
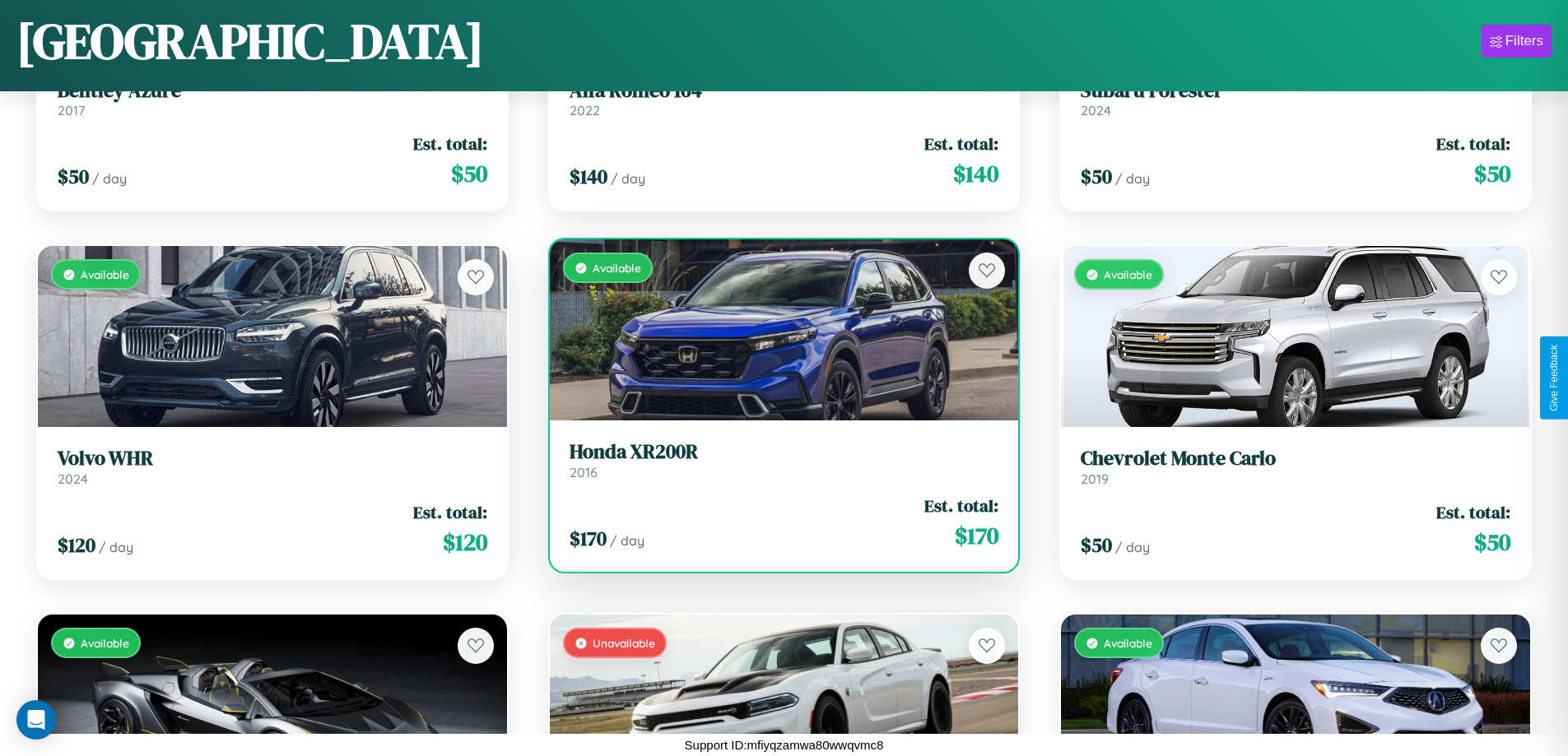
click at [777, 460] on h3 "Honda XR200R" at bounding box center [784, 452] width 430 height 24
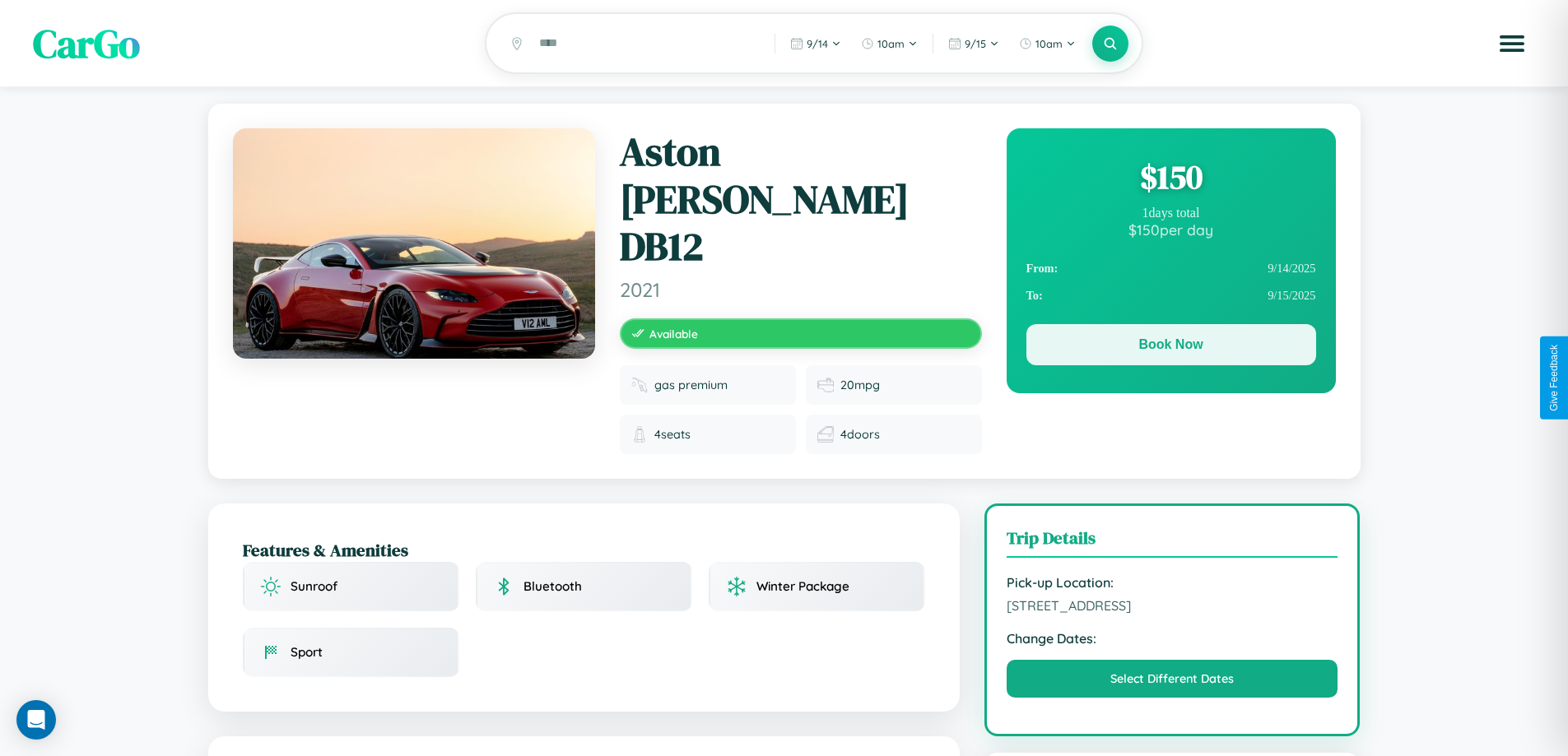
click at [1171, 347] on button "Book Now" at bounding box center [1171, 345] width 290 height 41
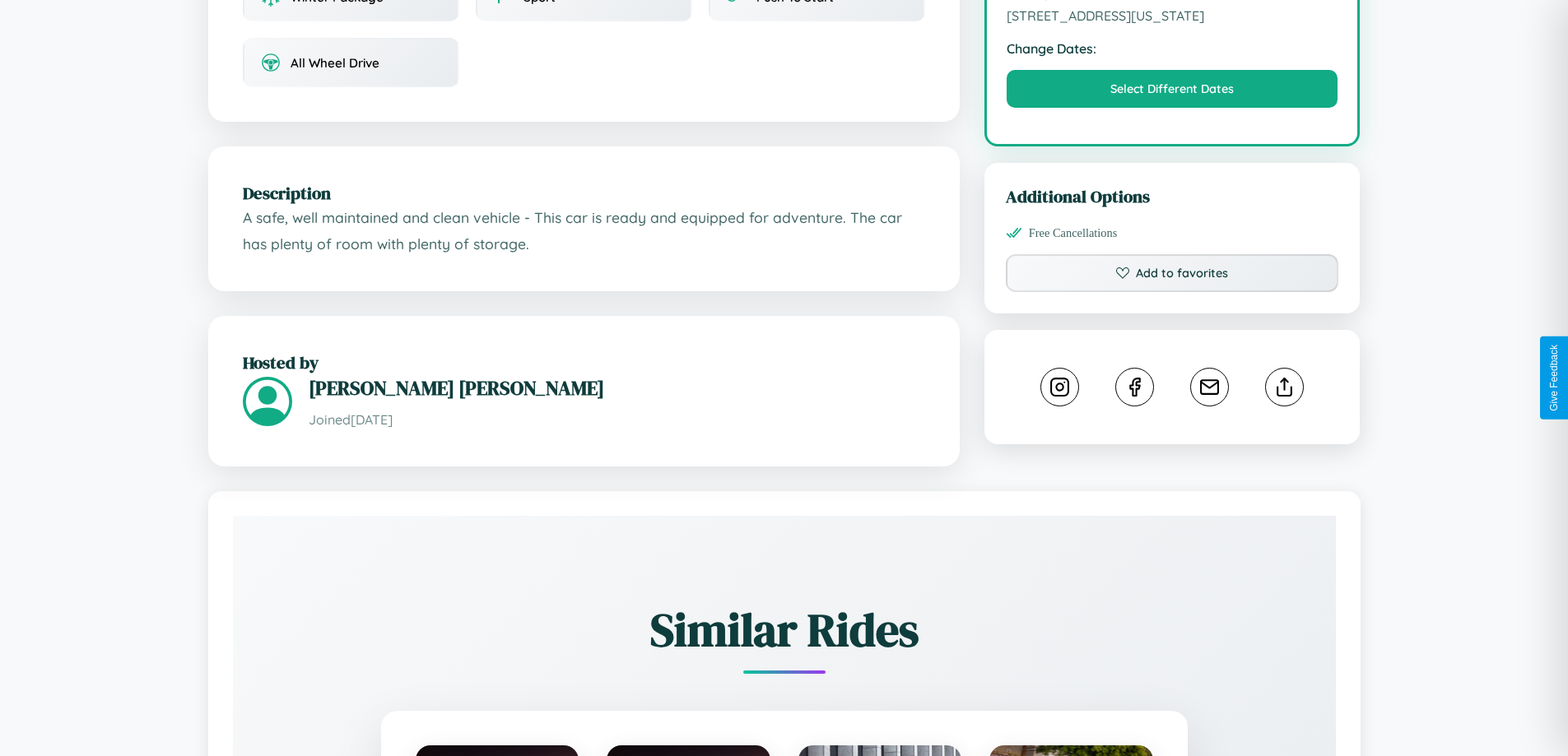
scroll to position [540, 0]
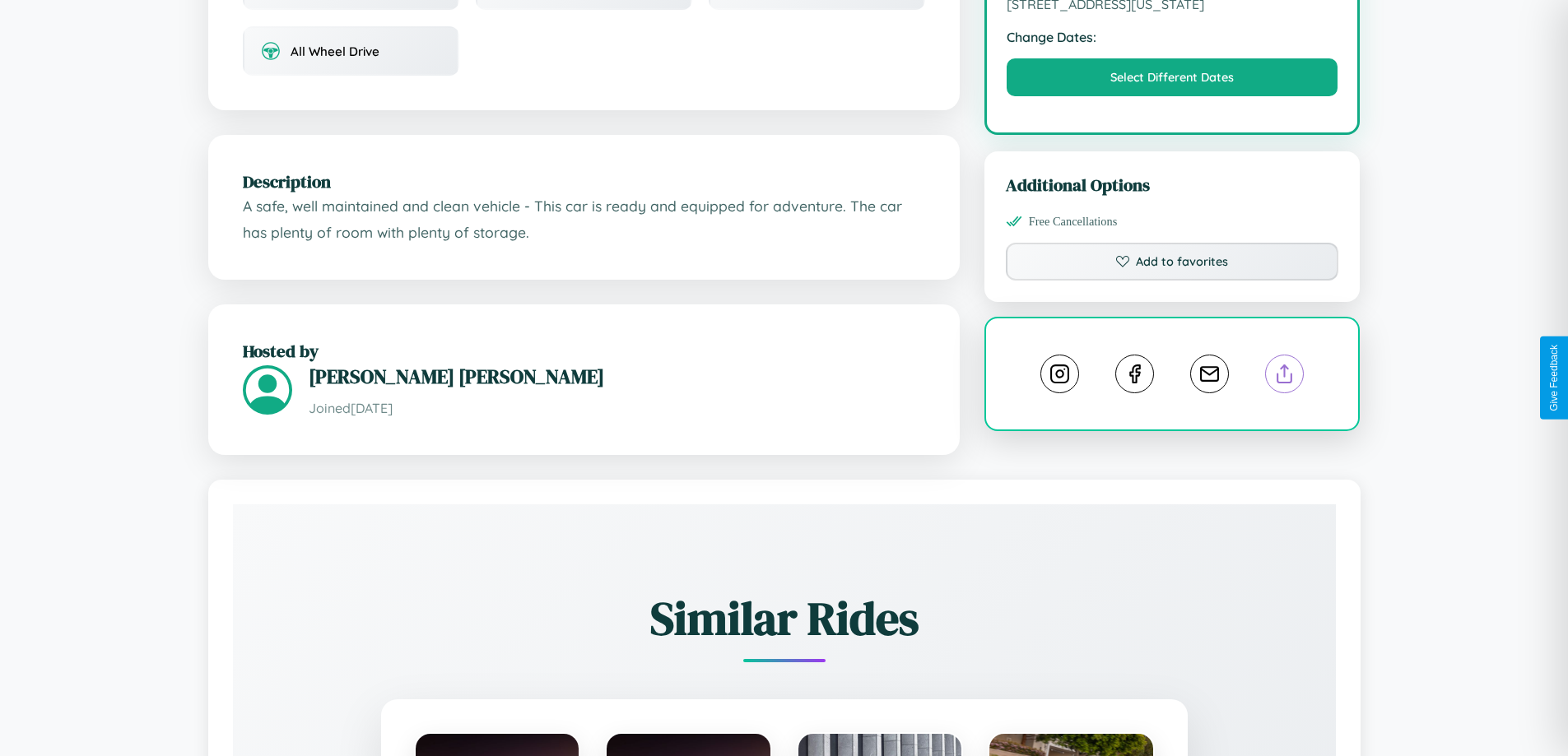
click at [1285, 376] on line at bounding box center [1285, 370] width 0 height 12
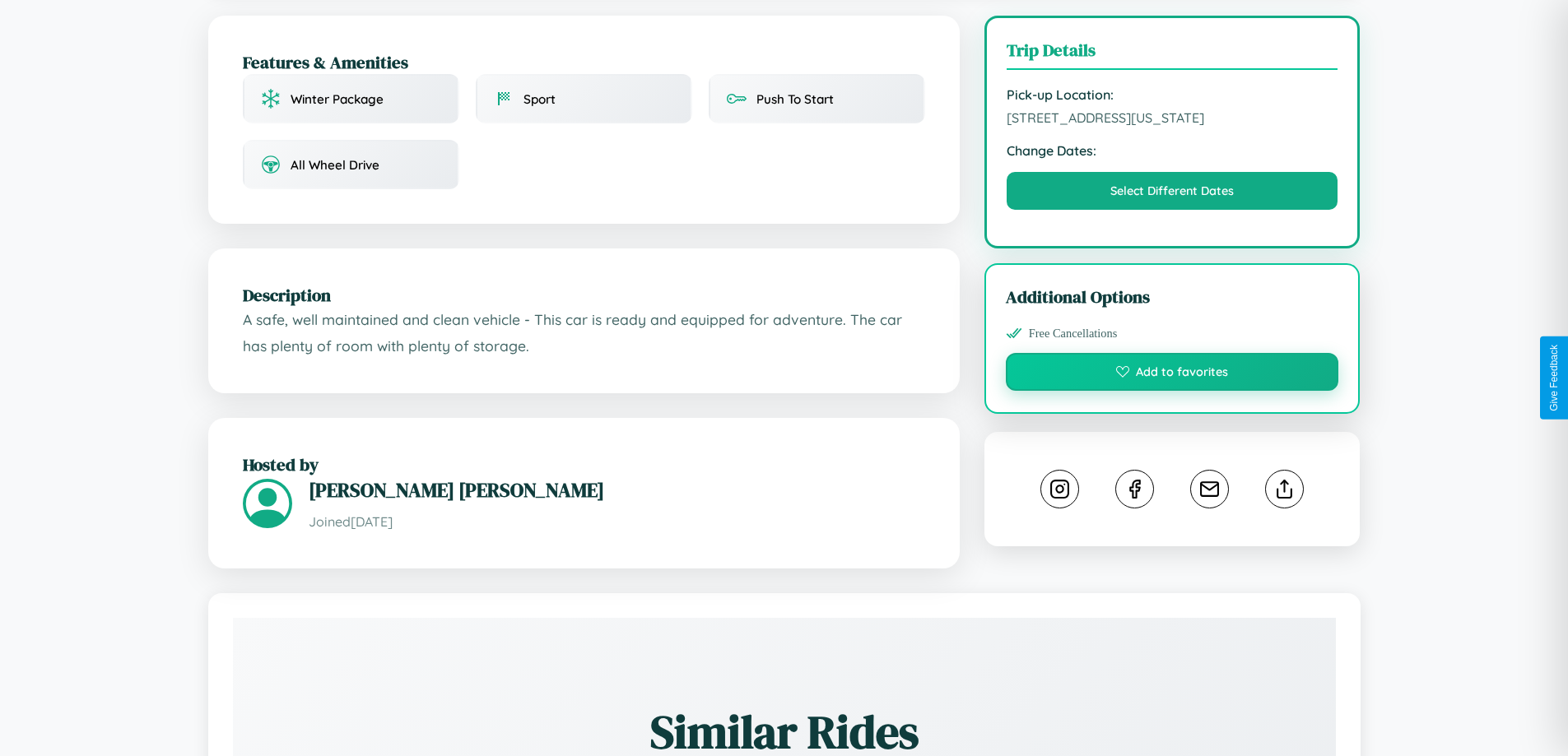
click at [1172, 374] on button "Add to favorites" at bounding box center [1172, 372] width 334 height 38
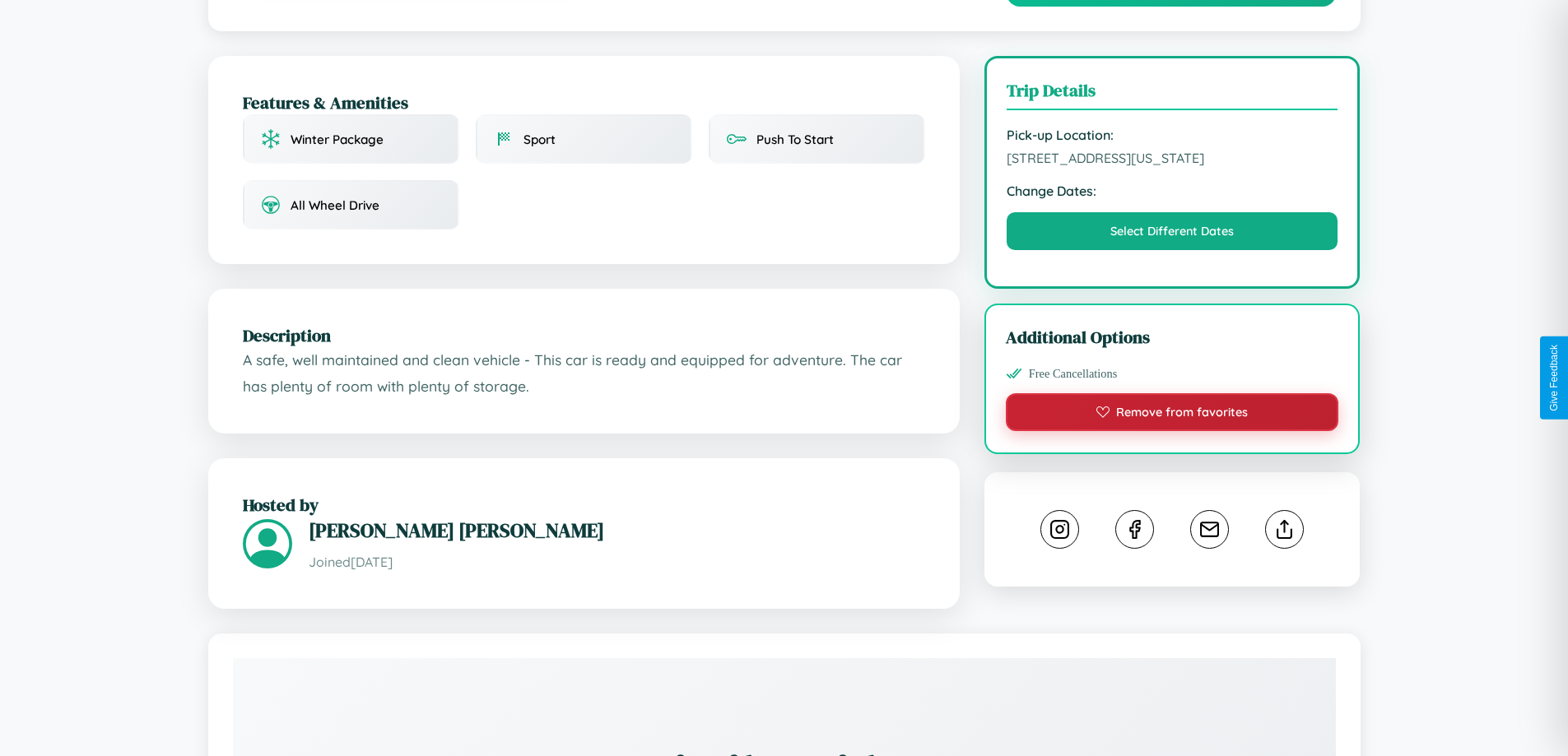
scroll to position [384, 0]
